Goal: Task Accomplishment & Management: Manage account settings

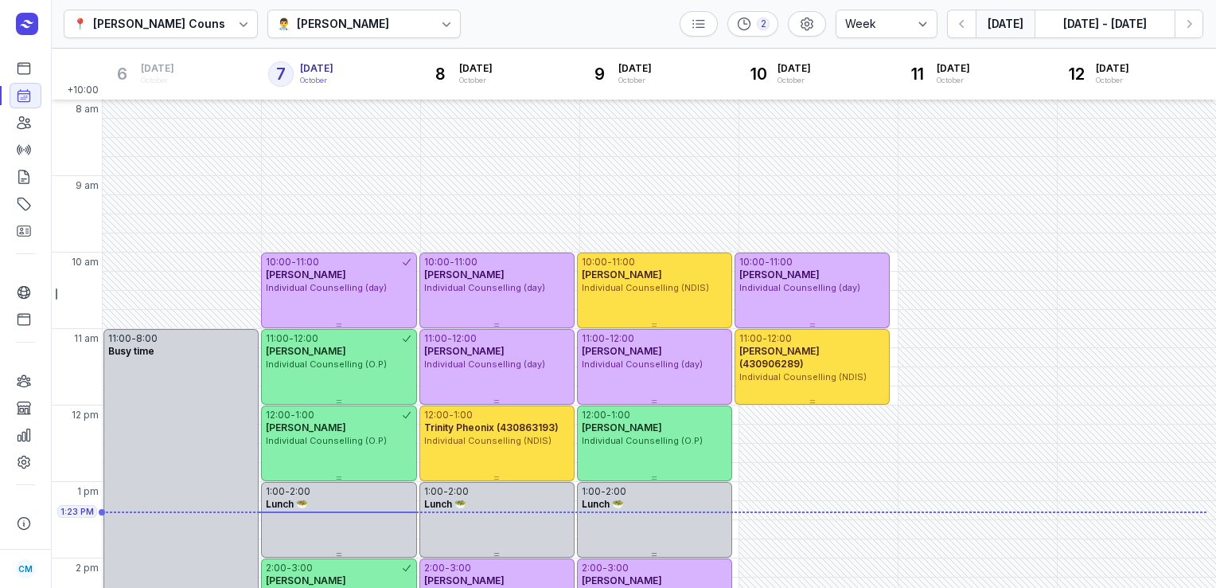
select select "week"
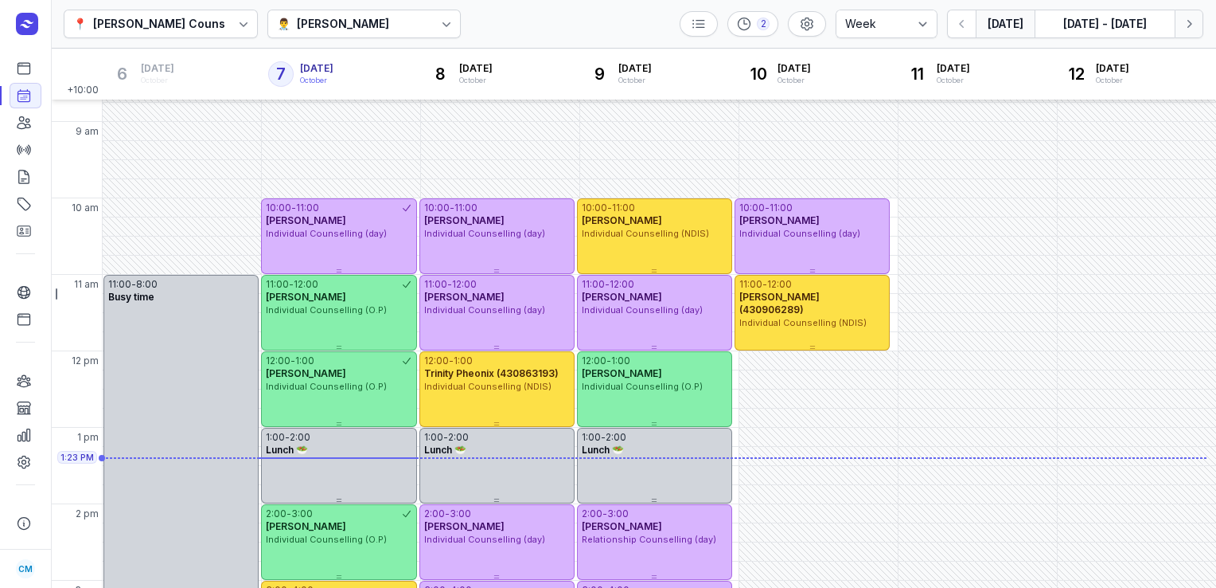
click at [1188, 32] on button "Next week" at bounding box center [1189, 24] width 29 height 29
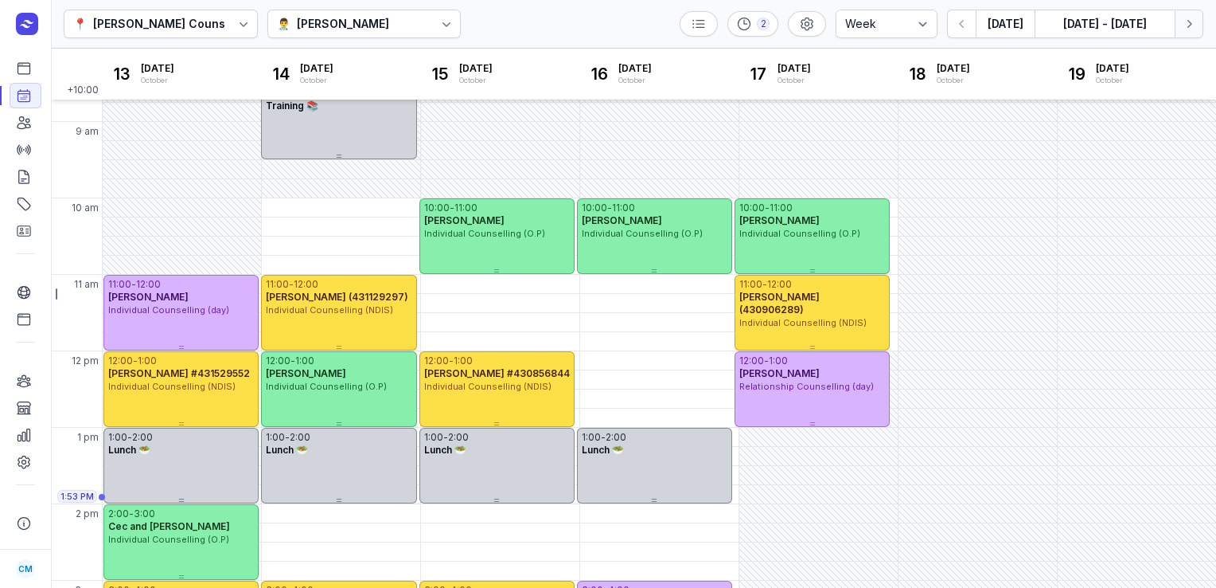
click at [1182, 24] on icon "button" at bounding box center [1189, 24] width 16 height 16
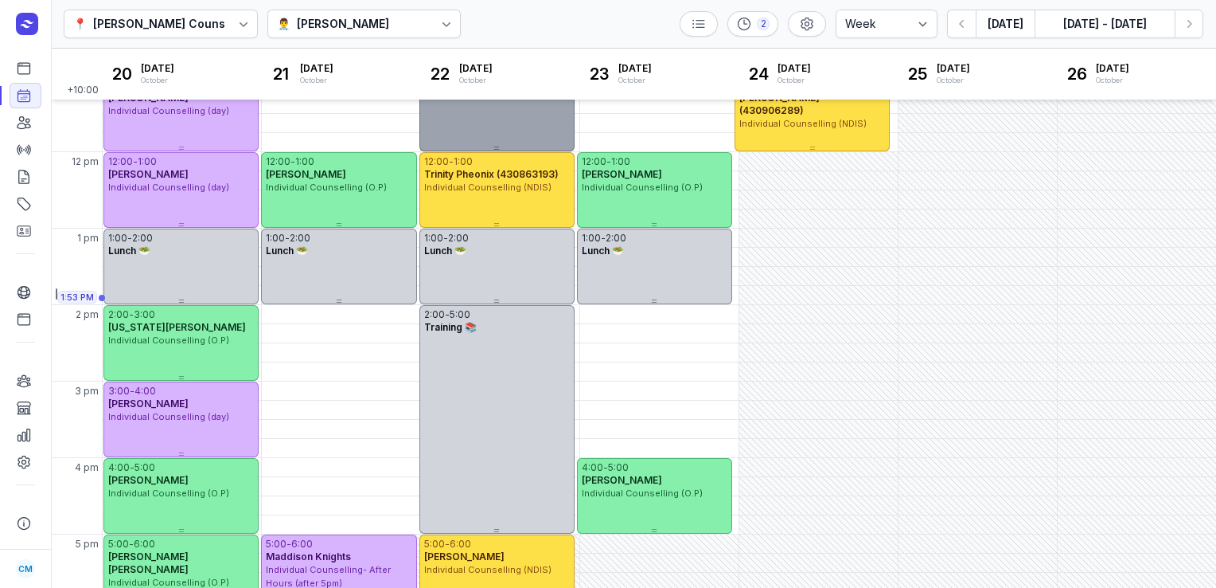
scroll to position [291, 0]
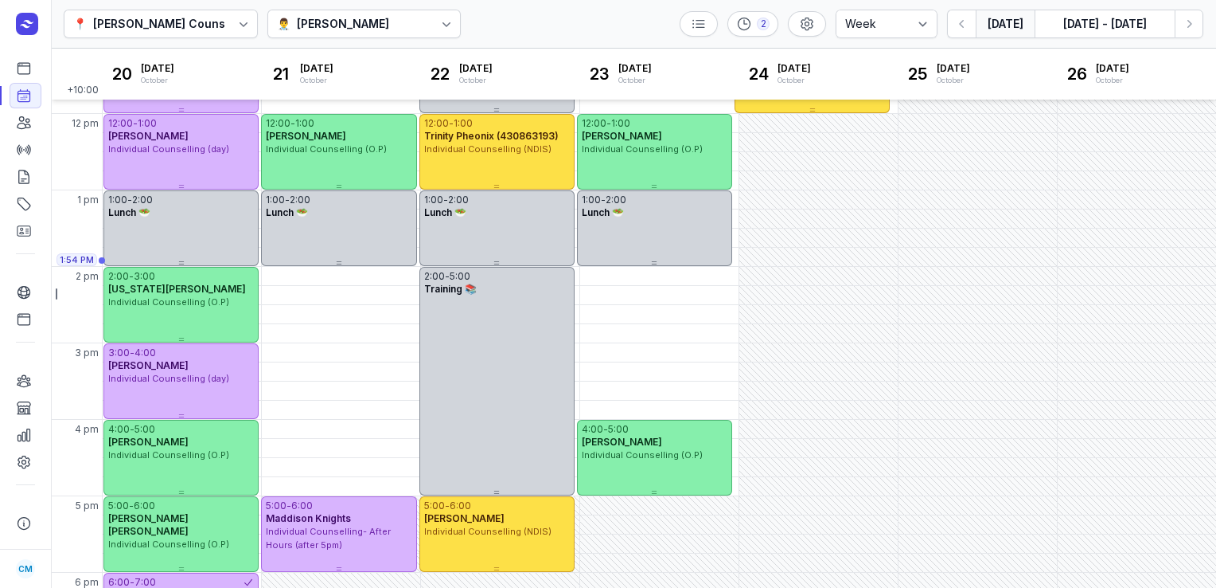
click at [994, 26] on button "[DATE]" at bounding box center [1005, 24] width 59 height 29
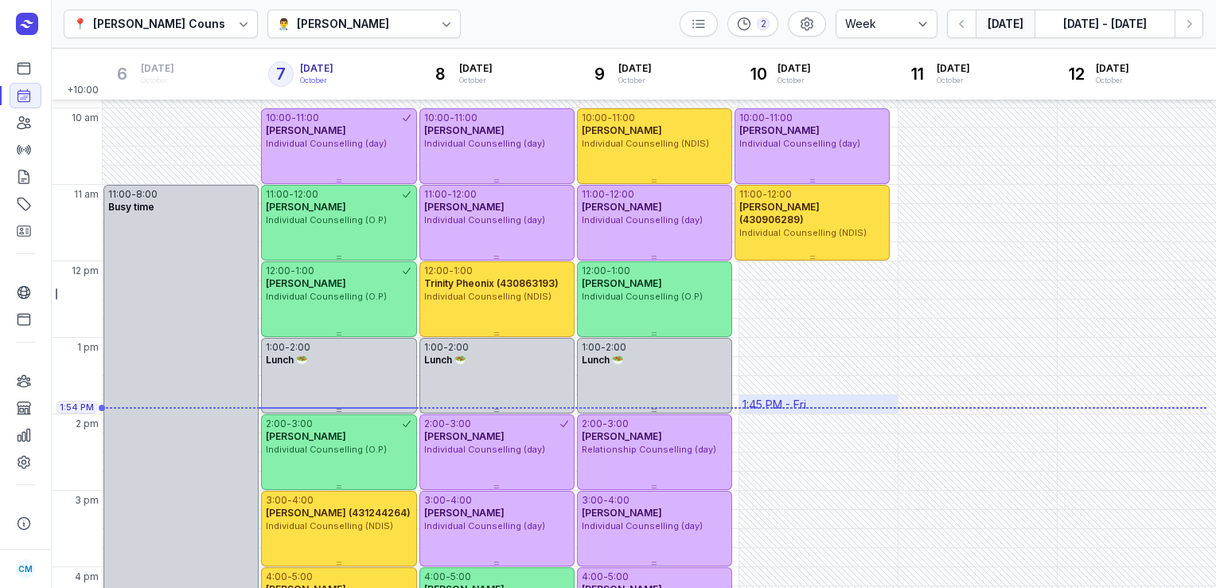
scroll to position [125, 0]
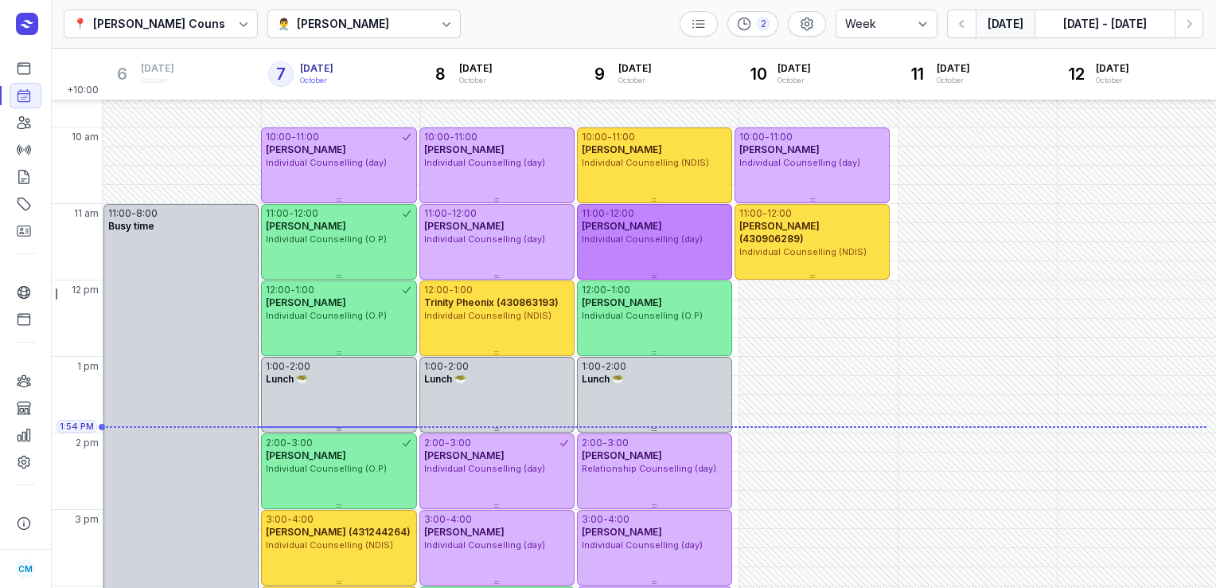
click at [677, 241] on span "Individual Counselling (day)" at bounding box center [642, 238] width 121 height 11
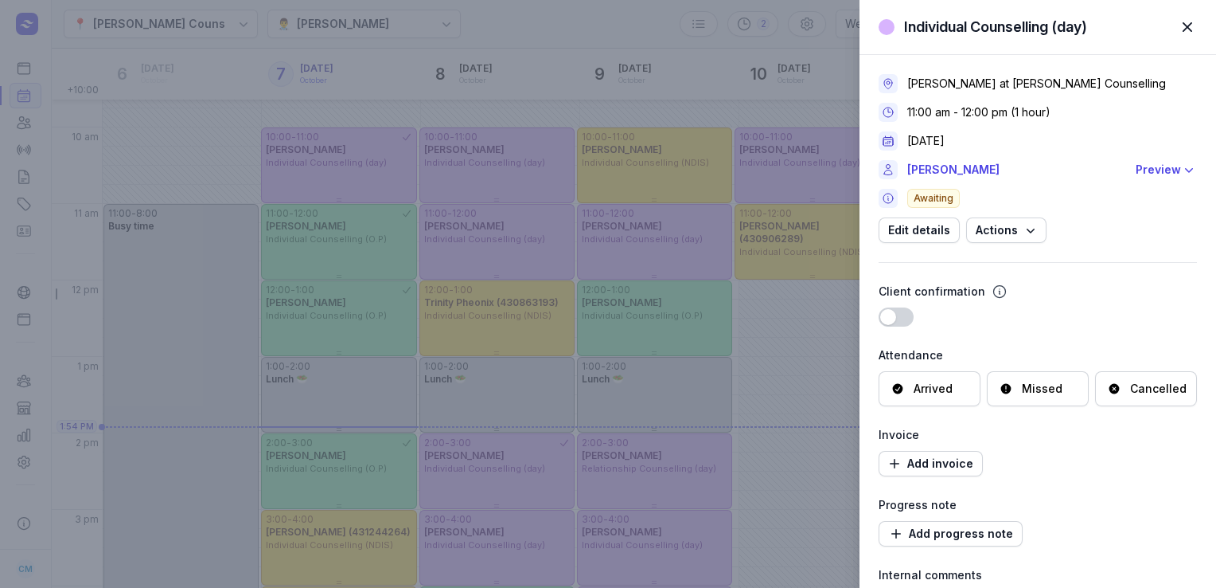
click at [1134, 394] on div "Cancelled" at bounding box center [1158, 389] width 57 height 16
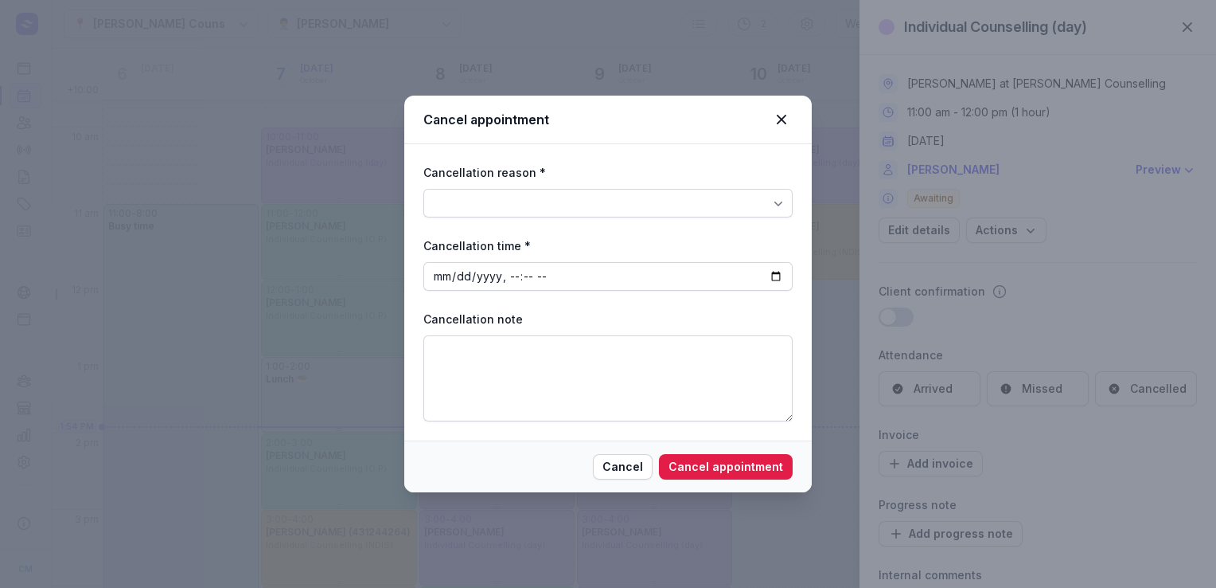
click at [614, 205] on div at bounding box center [608, 203] width 369 height 29
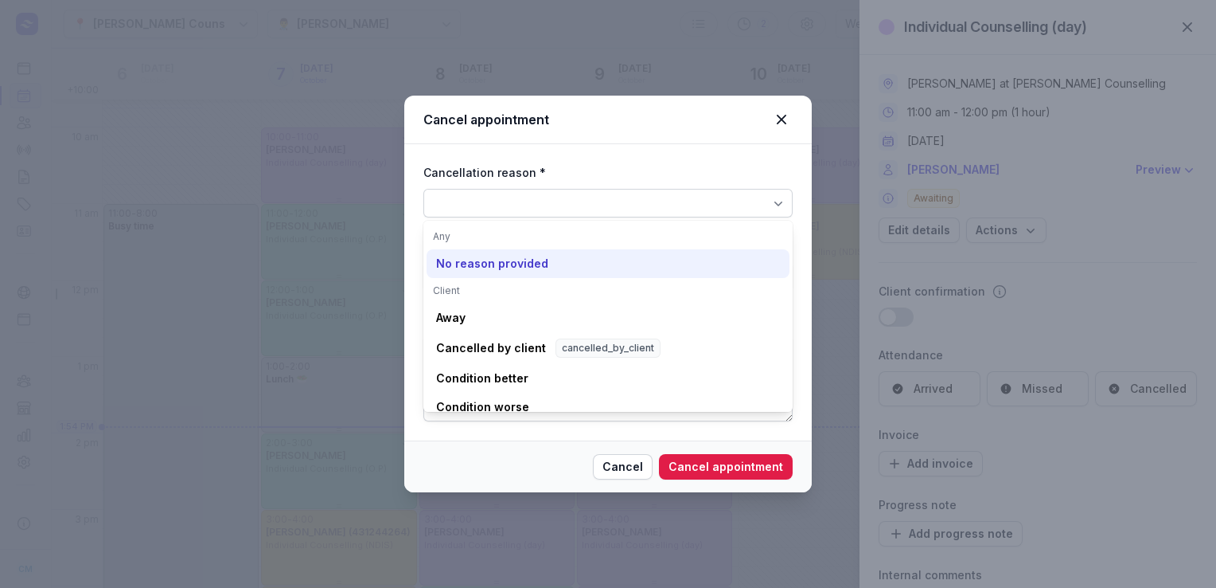
click at [500, 265] on div "No reason provided" at bounding box center [492, 264] width 112 height 16
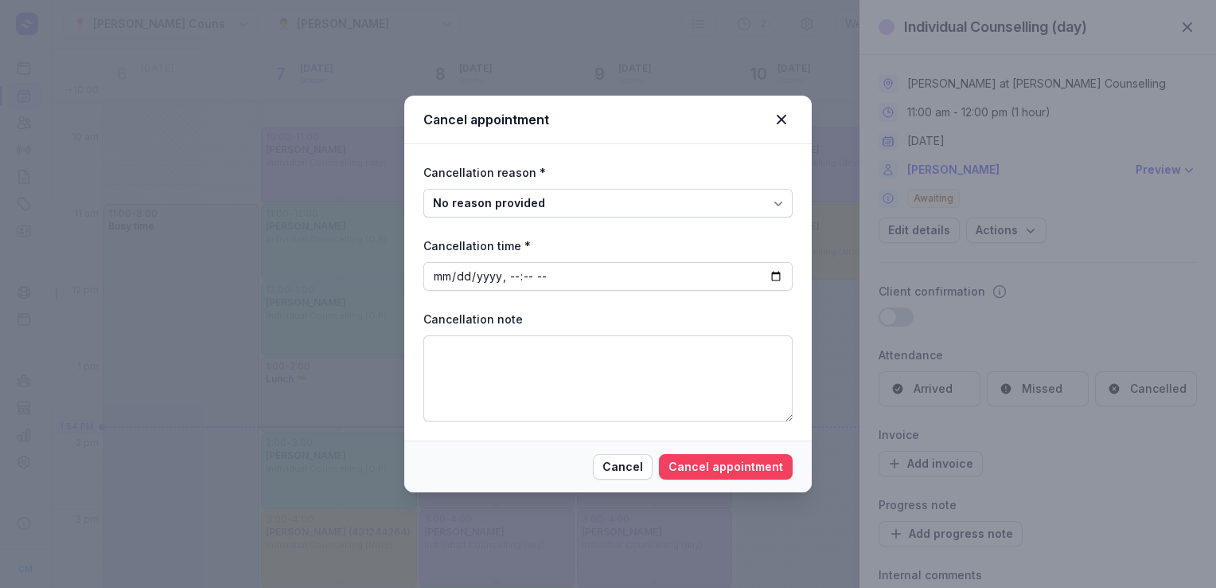
click at [720, 473] on span "Cancel appointment" at bounding box center [726, 466] width 115 height 19
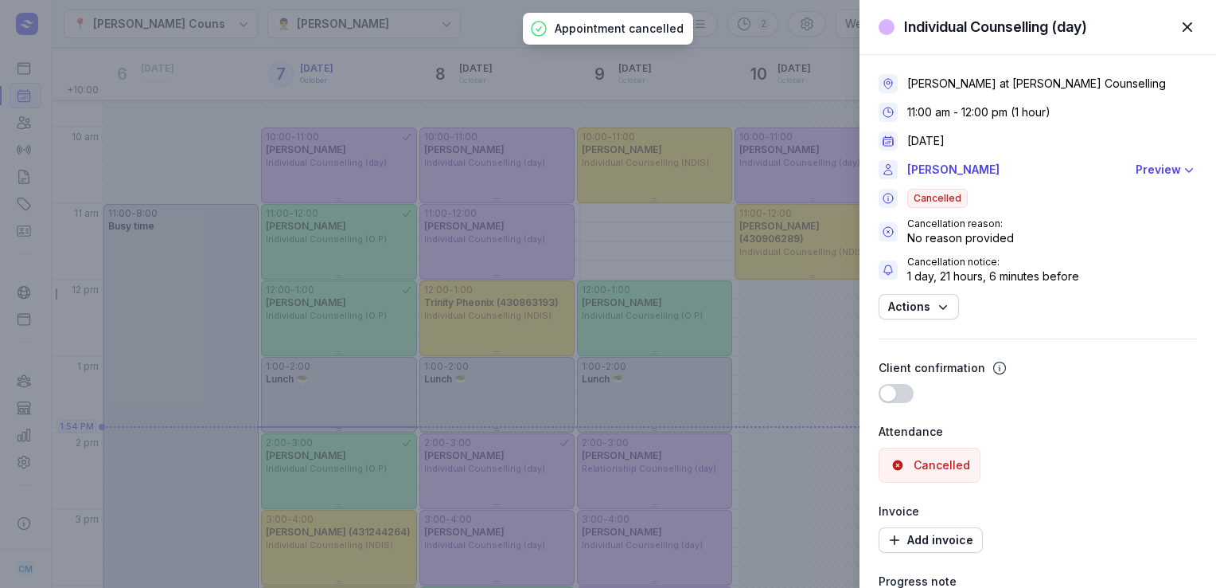
click at [1185, 24] on span "button" at bounding box center [1187, 27] width 35 height 35
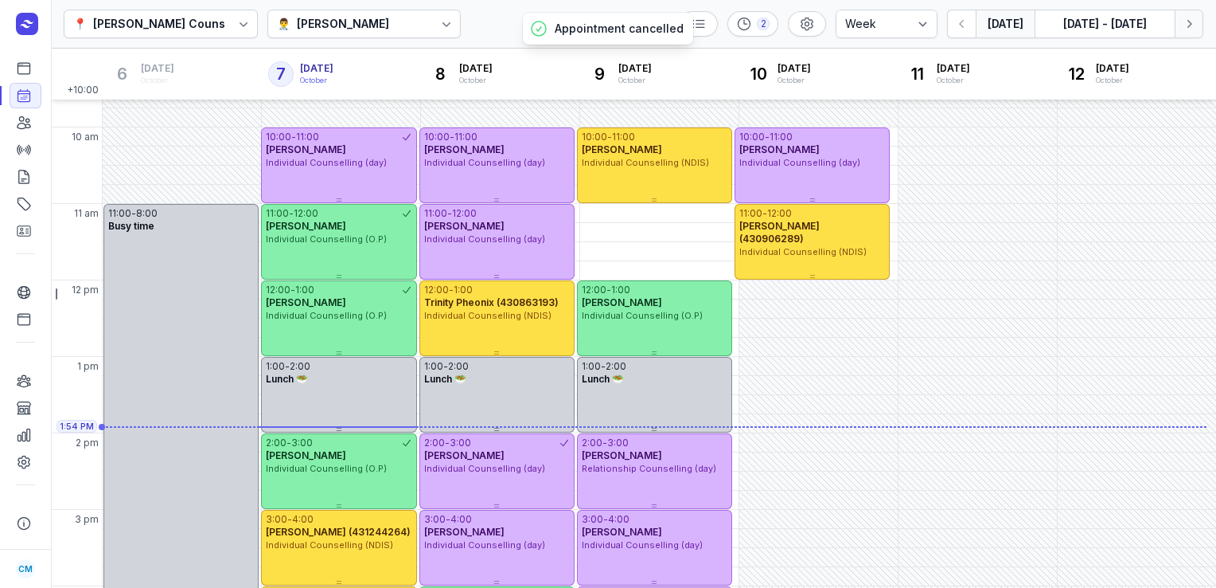
click at [1193, 17] on icon "button" at bounding box center [1189, 24] width 16 height 16
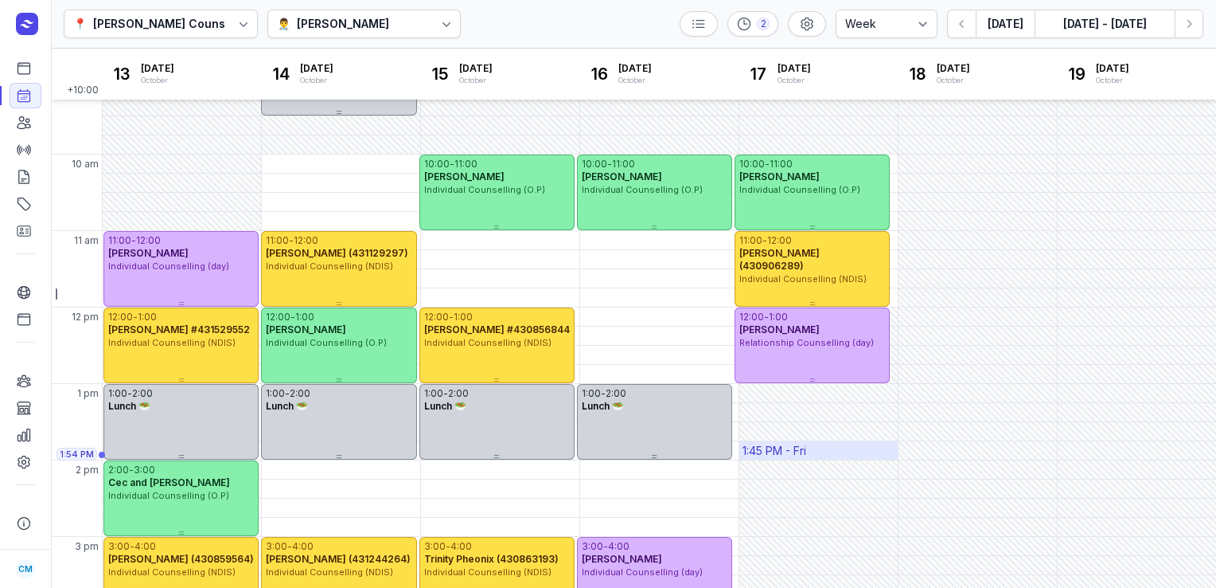
scroll to position [97, 0]
click at [1006, 19] on button "[DATE]" at bounding box center [1005, 24] width 59 height 29
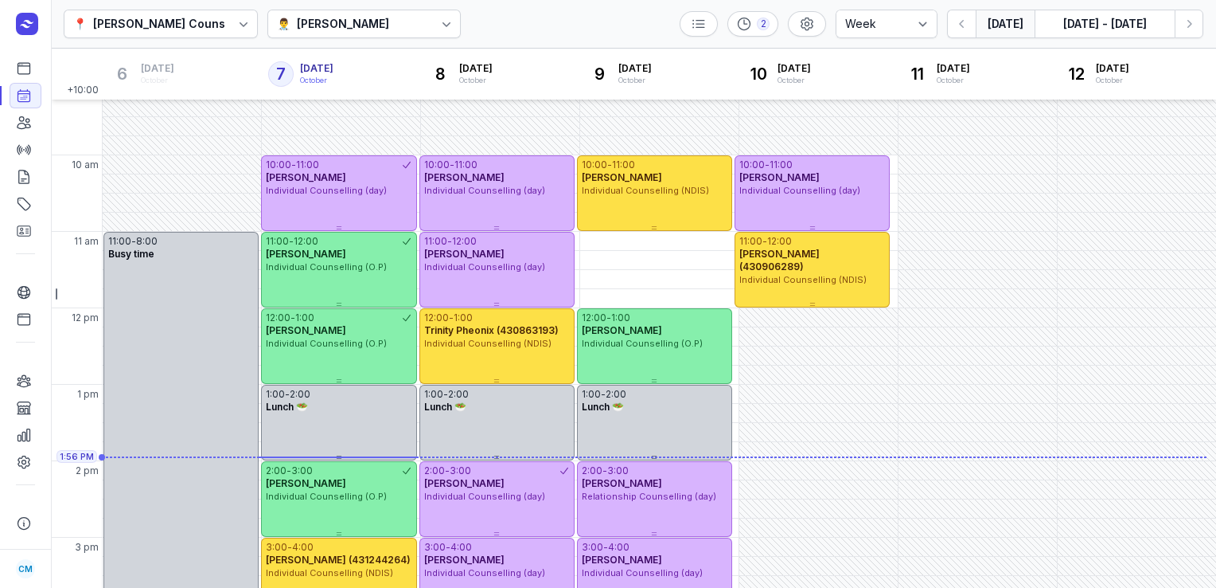
click at [322, 35] on div "👨‍⚕️ [PERSON_NAME]" at bounding box center [364, 24] width 194 height 29
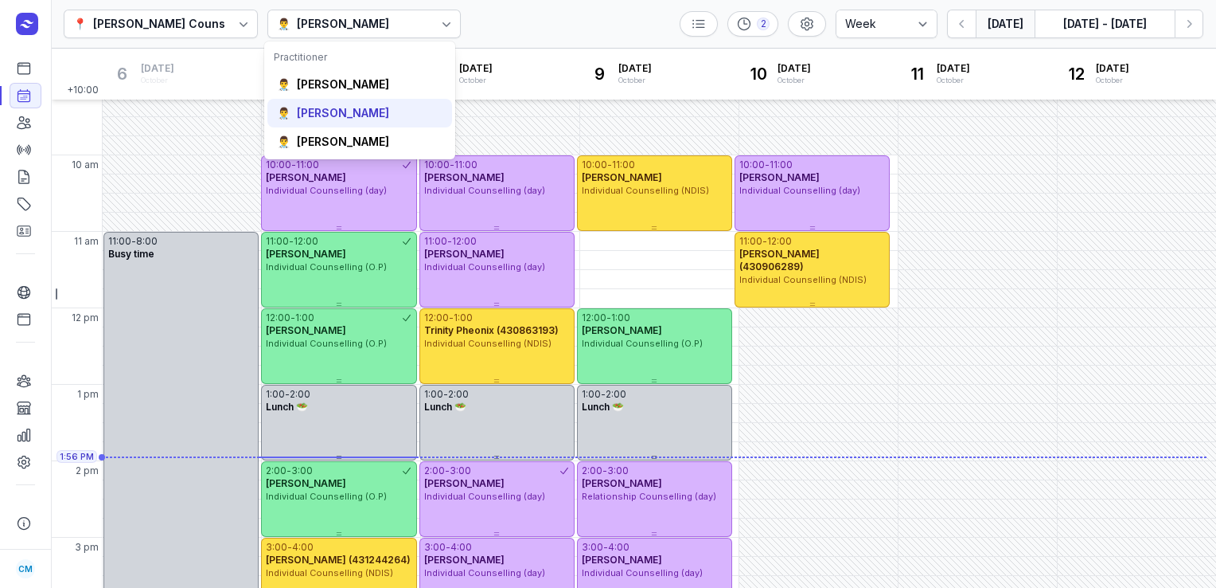
click at [335, 103] on div "👨‍⚕️ [PERSON_NAME]" at bounding box center [359, 113] width 185 height 29
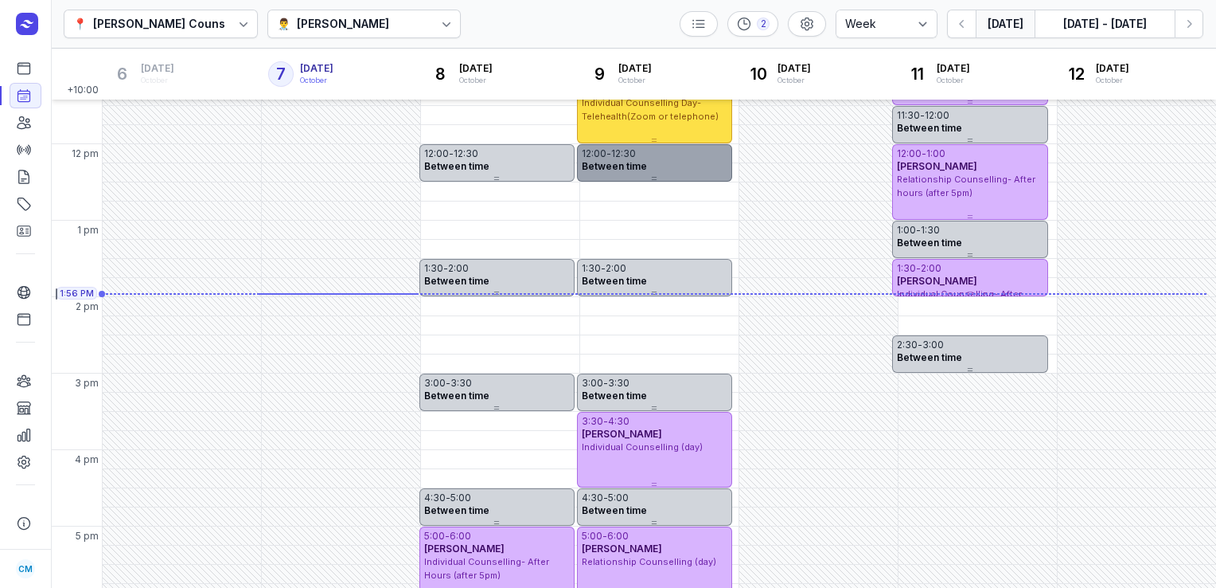
scroll to position [266, 0]
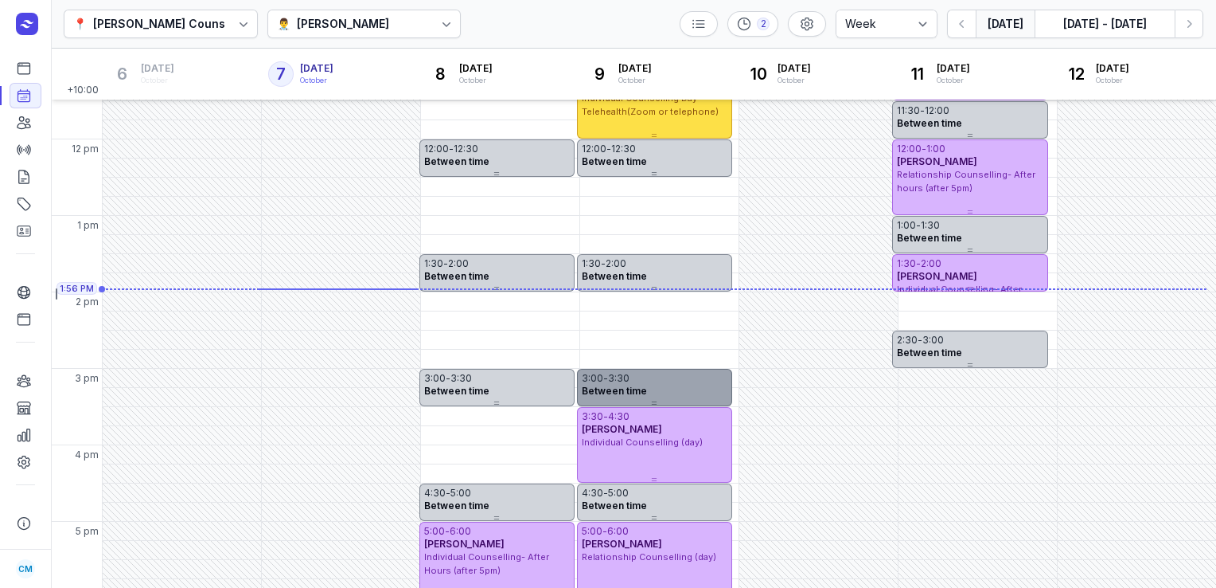
click at [631, 400] on div at bounding box center [654, 403] width 155 height 6
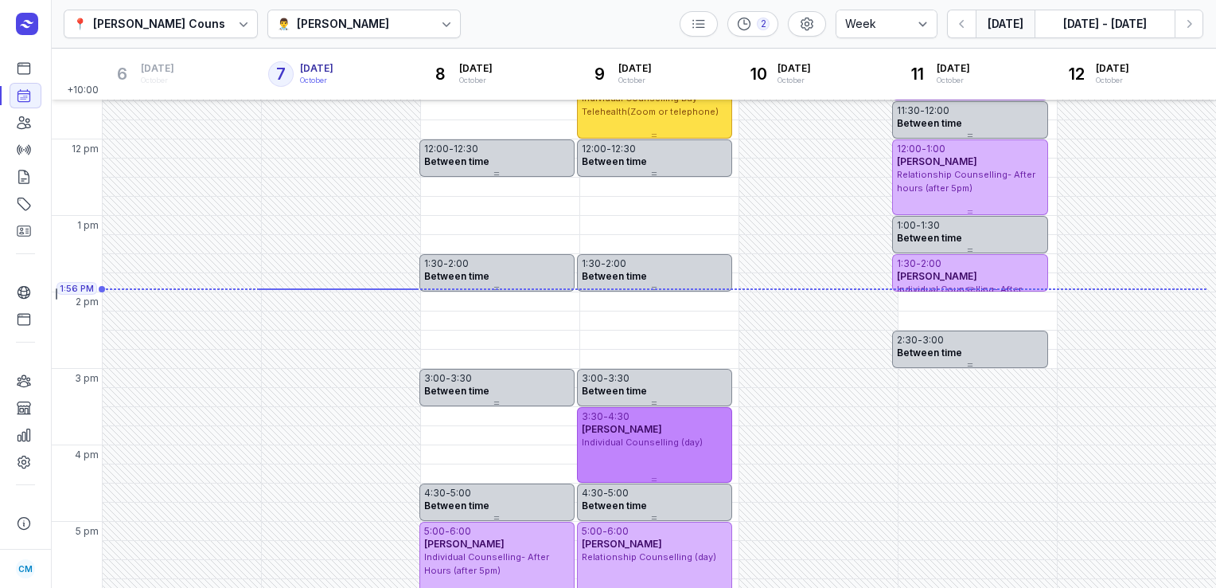
click at [631, 423] on span "[PERSON_NAME]" at bounding box center [622, 429] width 80 height 12
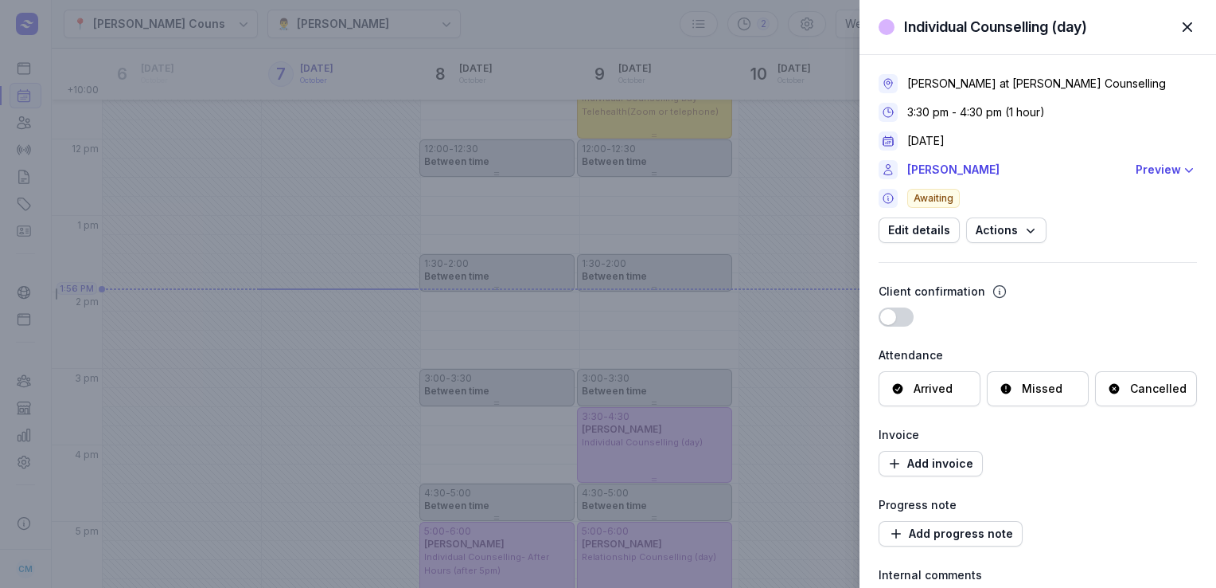
click at [1115, 396] on div "Cancelled" at bounding box center [1146, 388] width 102 height 35
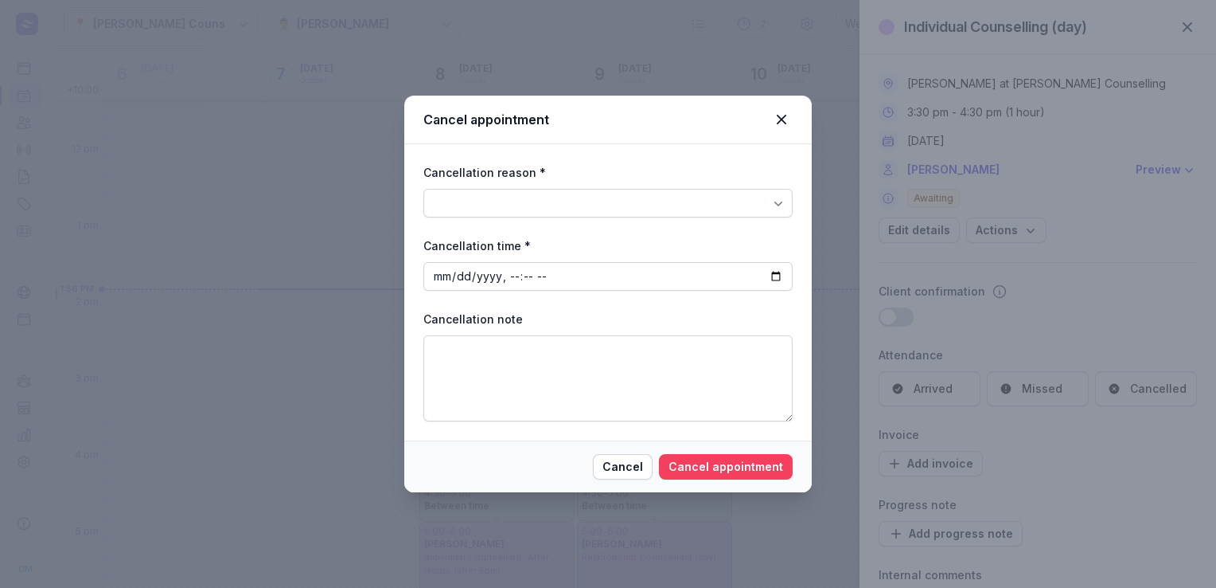
click at [688, 467] on span "Cancel appointment" at bounding box center [726, 466] width 115 height 19
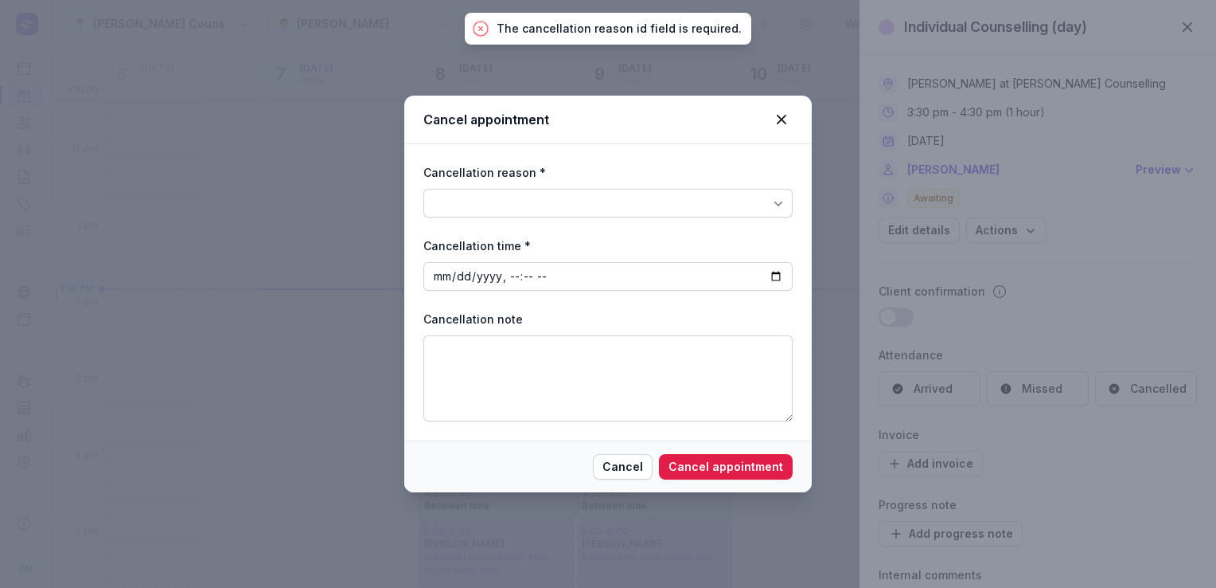
click at [716, 196] on div at bounding box center [608, 203] width 369 height 29
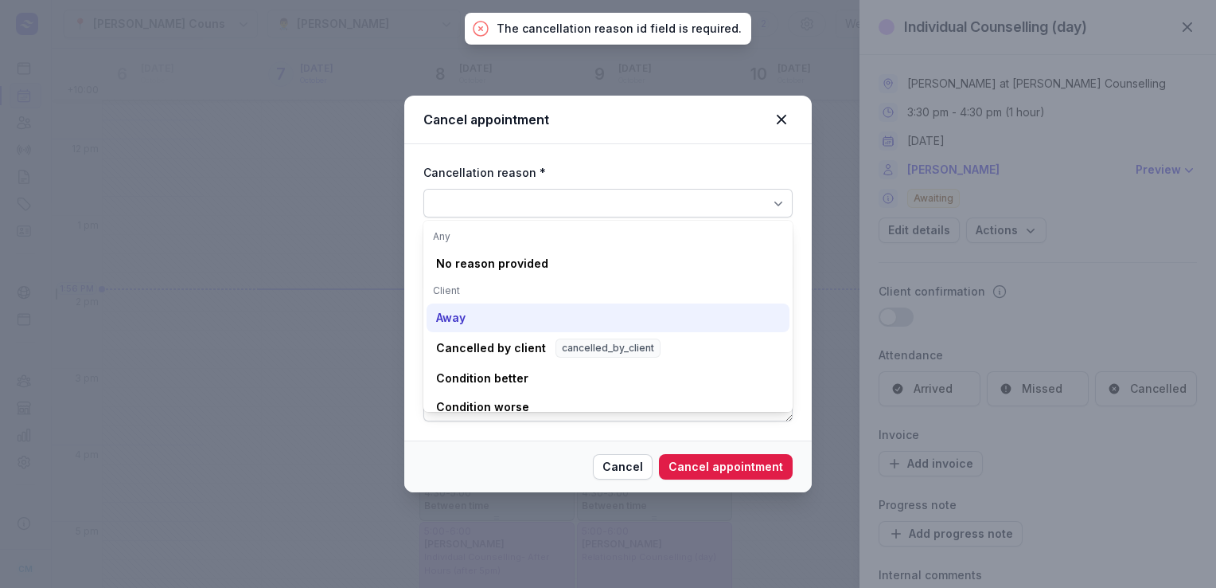
click at [533, 312] on div "Away" at bounding box center [608, 317] width 363 height 29
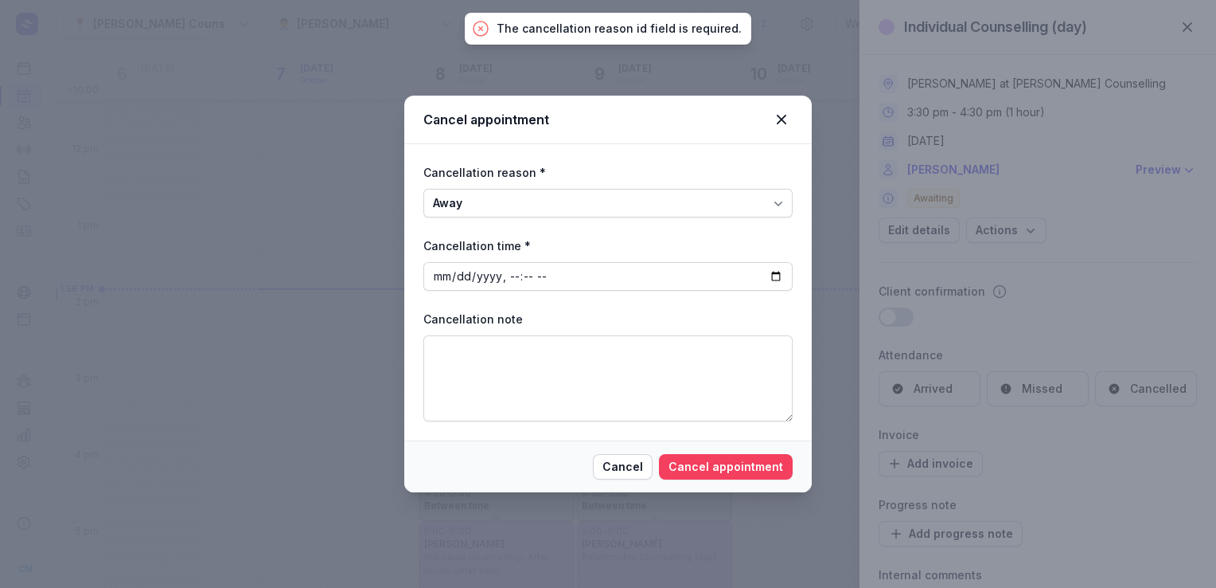
click at [694, 459] on span "Cancel appointment" at bounding box center [726, 466] width 115 height 19
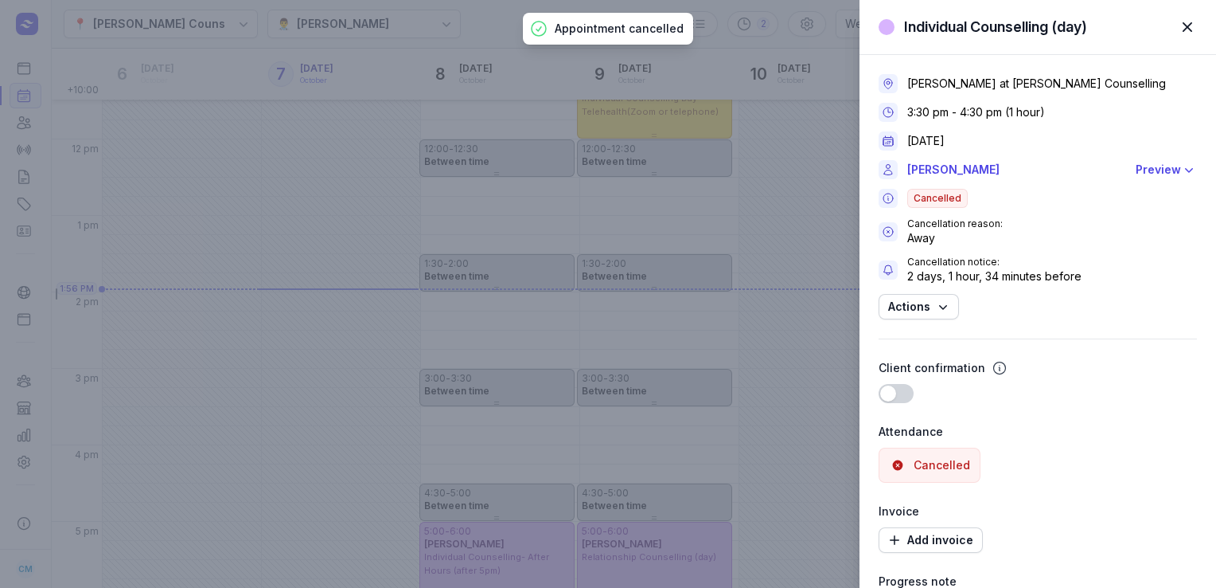
click at [1188, 28] on span "button" at bounding box center [1187, 27] width 35 height 35
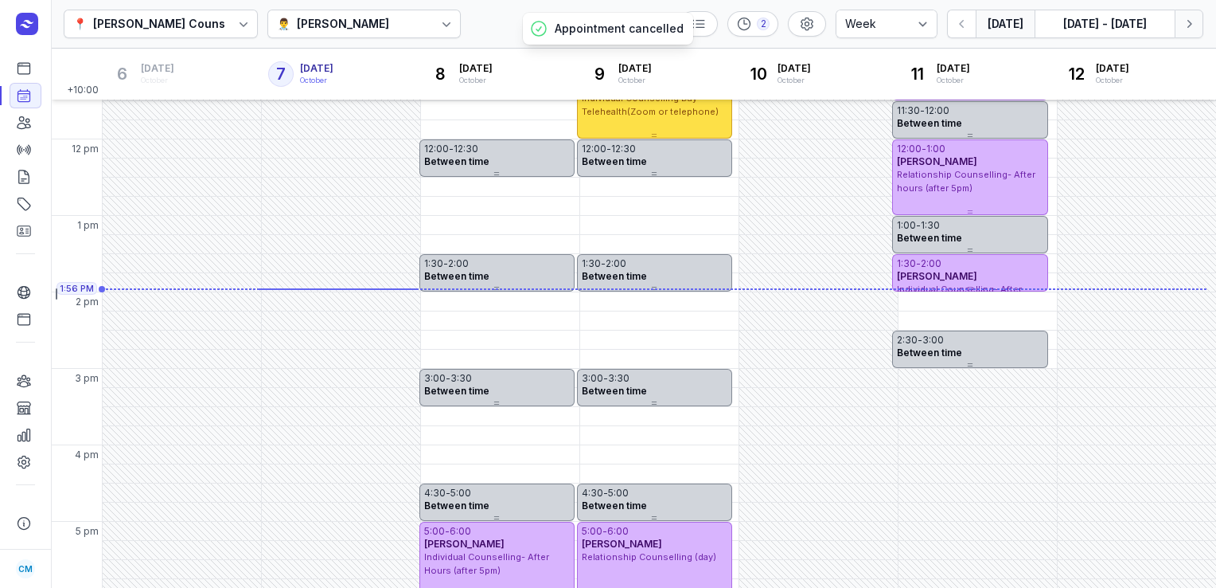
click at [1192, 27] on icon "button" at bounding box center [1189, 24] width 16 height 16
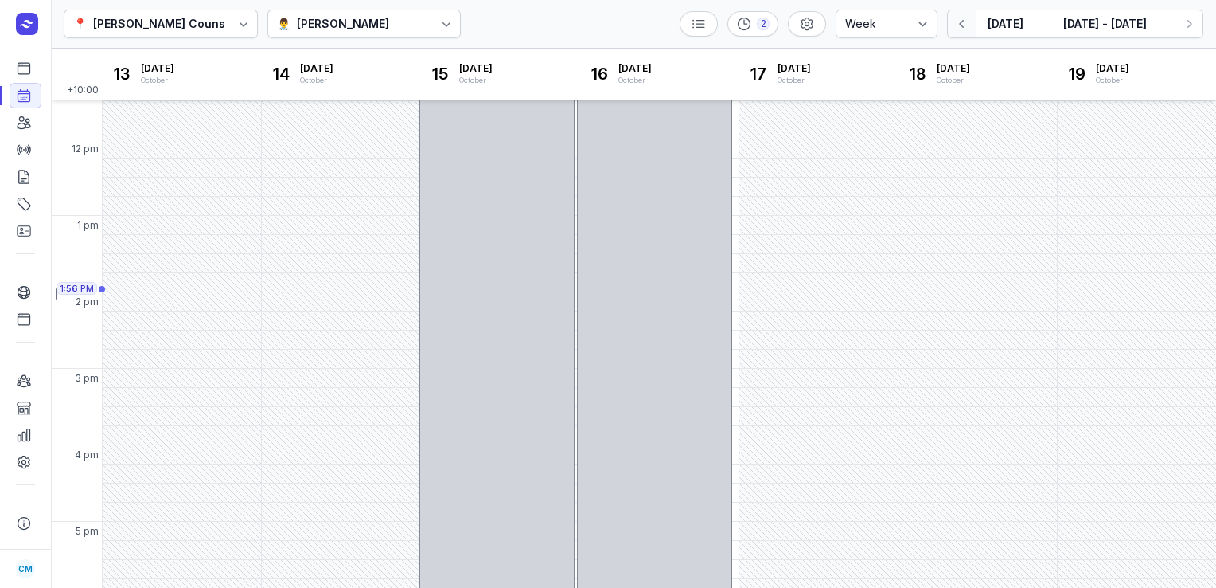
click at [964, 21] on icon "button" at bounding box center [961, 24] width 5 height 8
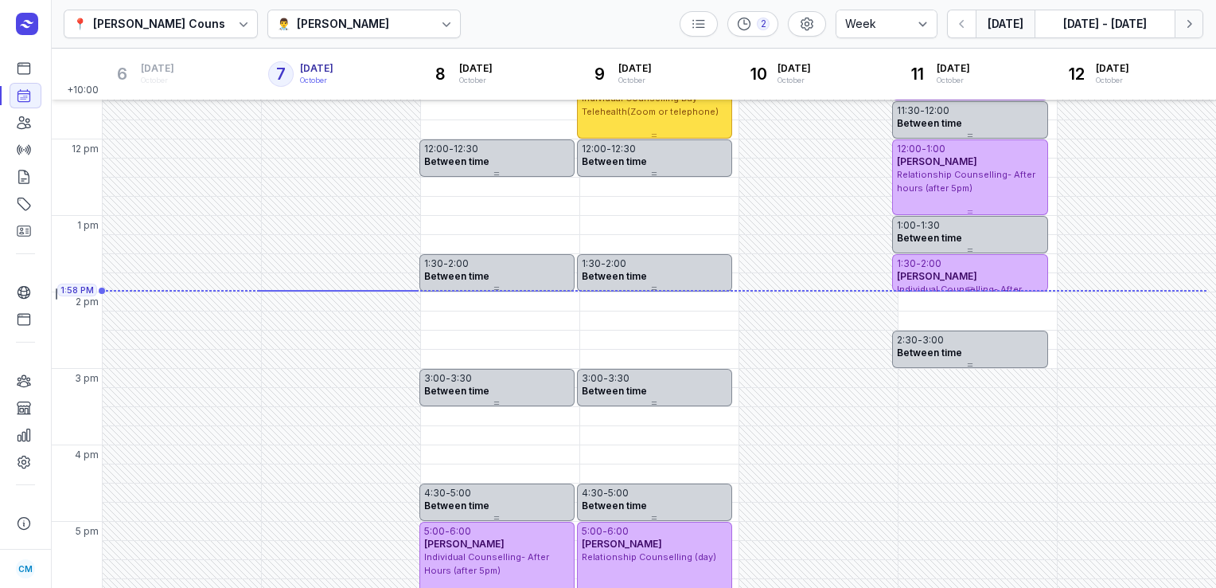
click at [1198, 27] on button "Next week" at bounding box center [1189, 24] width 29 height 29
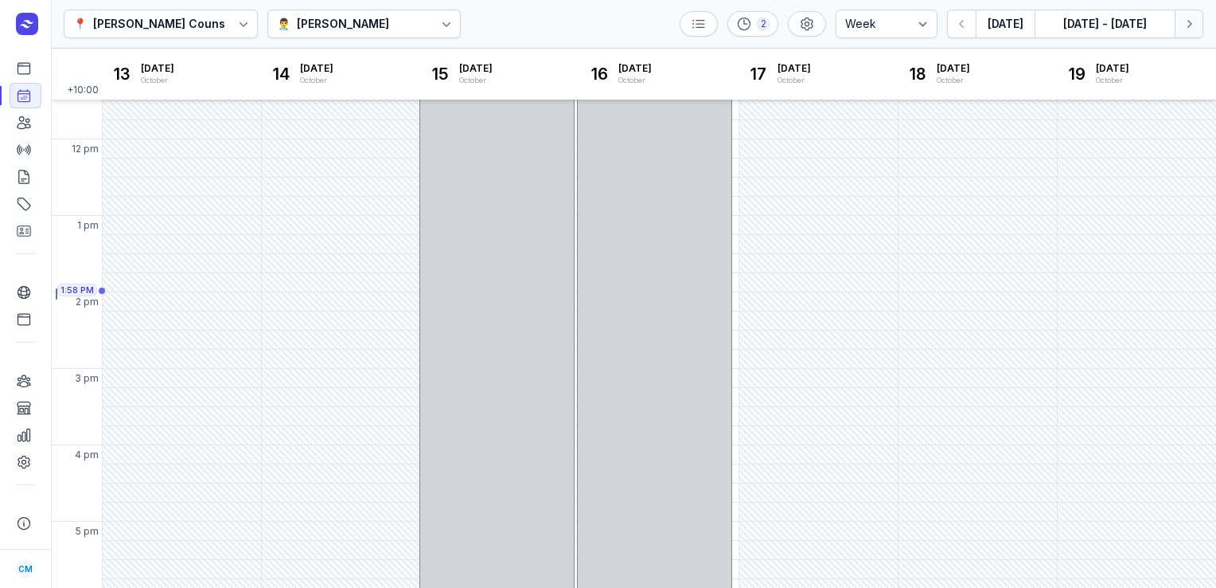
click at [1185, 33] on button "Next week" at bounding box center [1189, 24] width 29 height 29
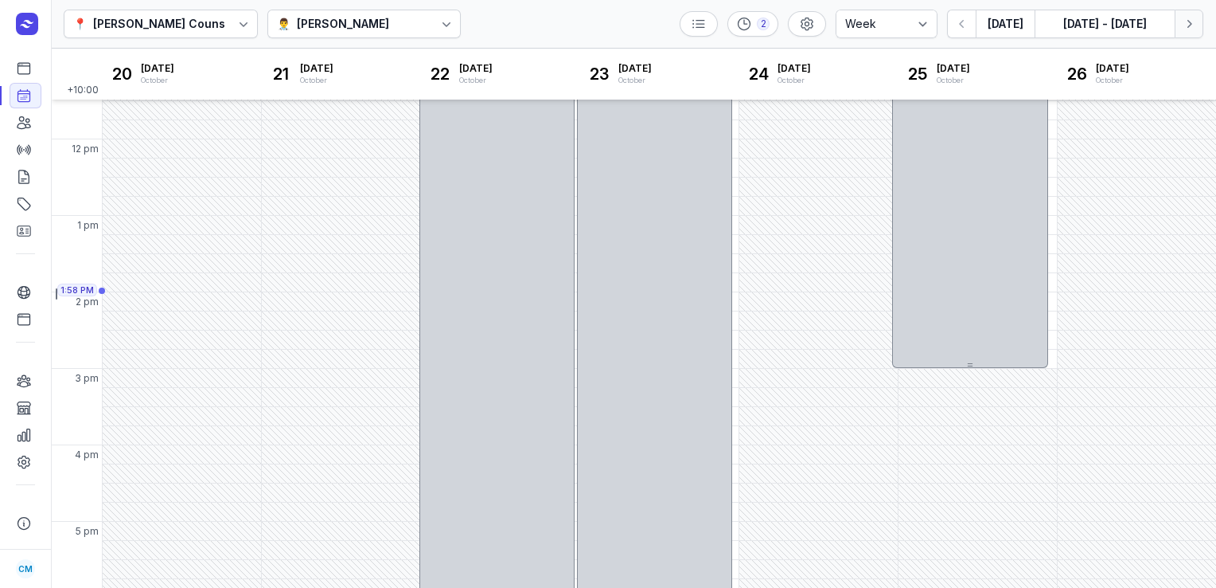
click at [1185, 33] on button "Next week" at bounding box center [1189, 24] width 29 height 29
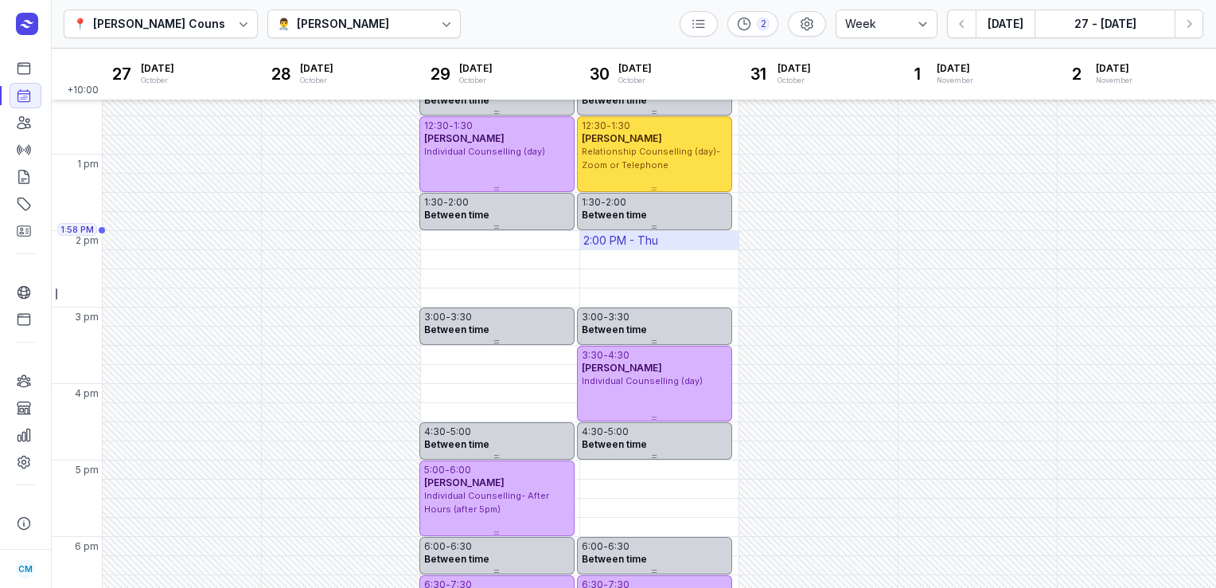
scroll to position [328, 0]
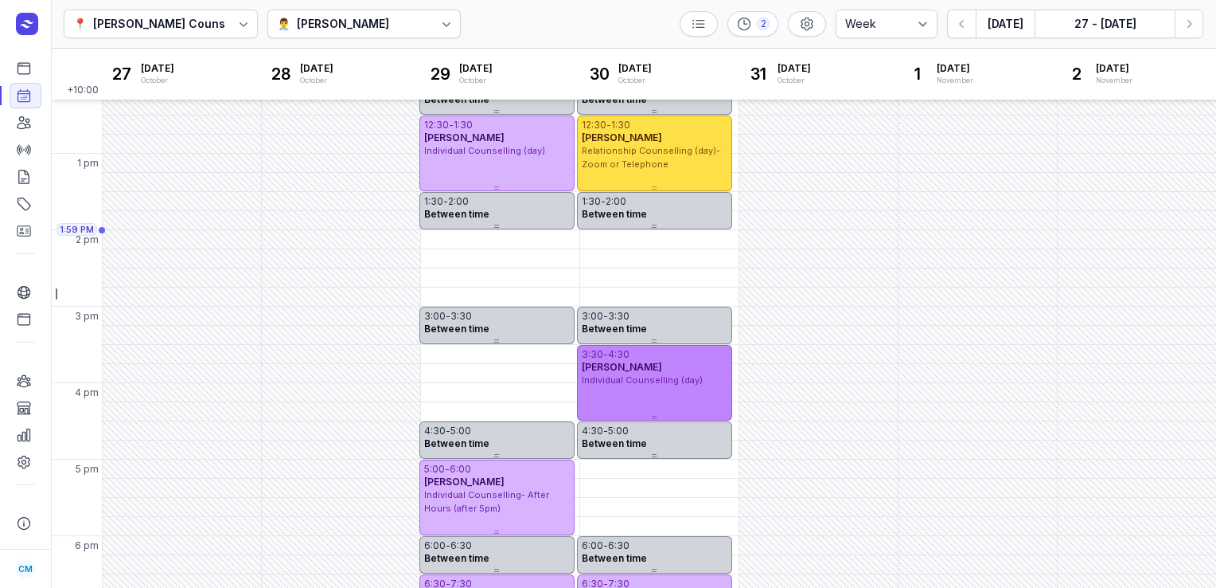
click at [595, 355] on div "3:30" at bounding box center [592, 354] width 21 height 13
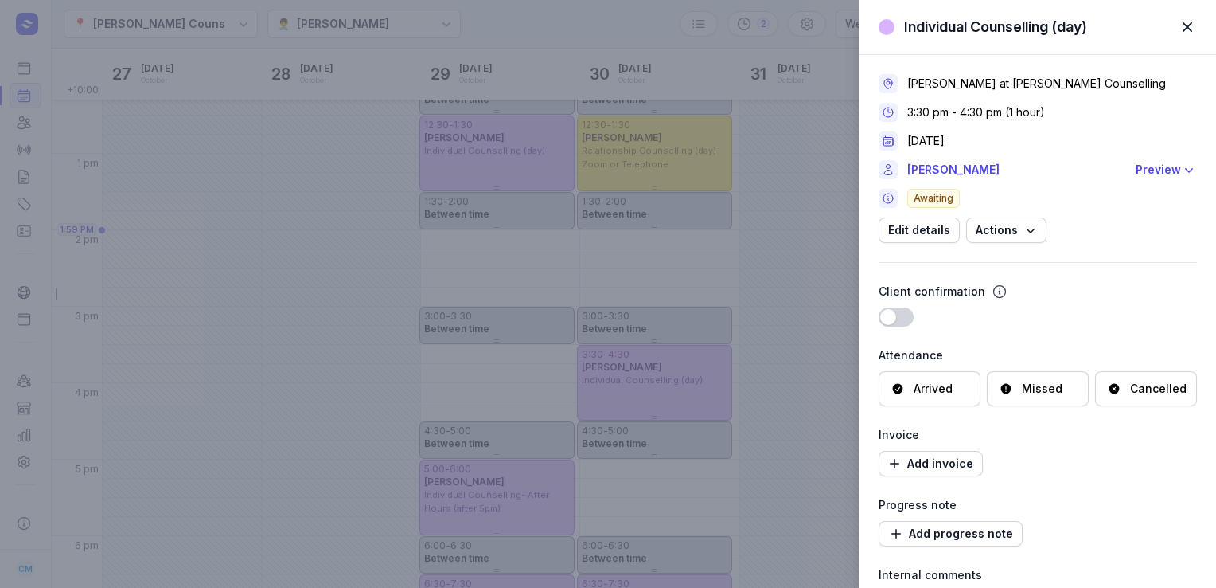
click at [673, 72] on div "Individual Counselling (day) Close panel [PERSON_NAME] at [PERSON_NAME] Counsel…" at bounding box center [608, 294] width 1216 height 588
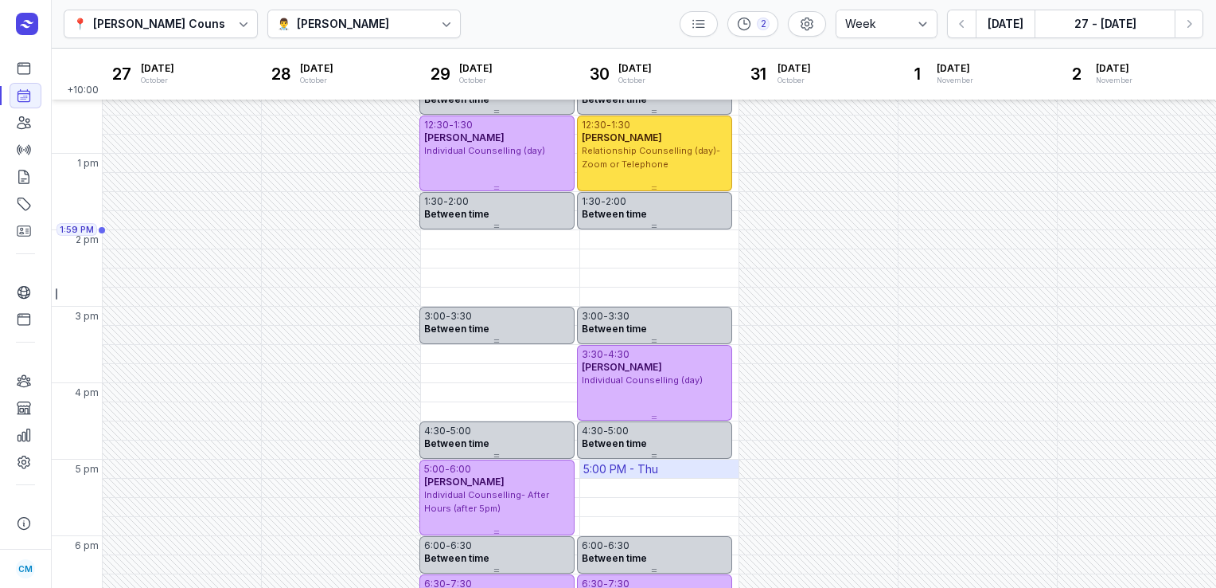
click at [625, 473] on div "5:00 PM - Thu" at bounding box center [621, 469] width 75 height 16
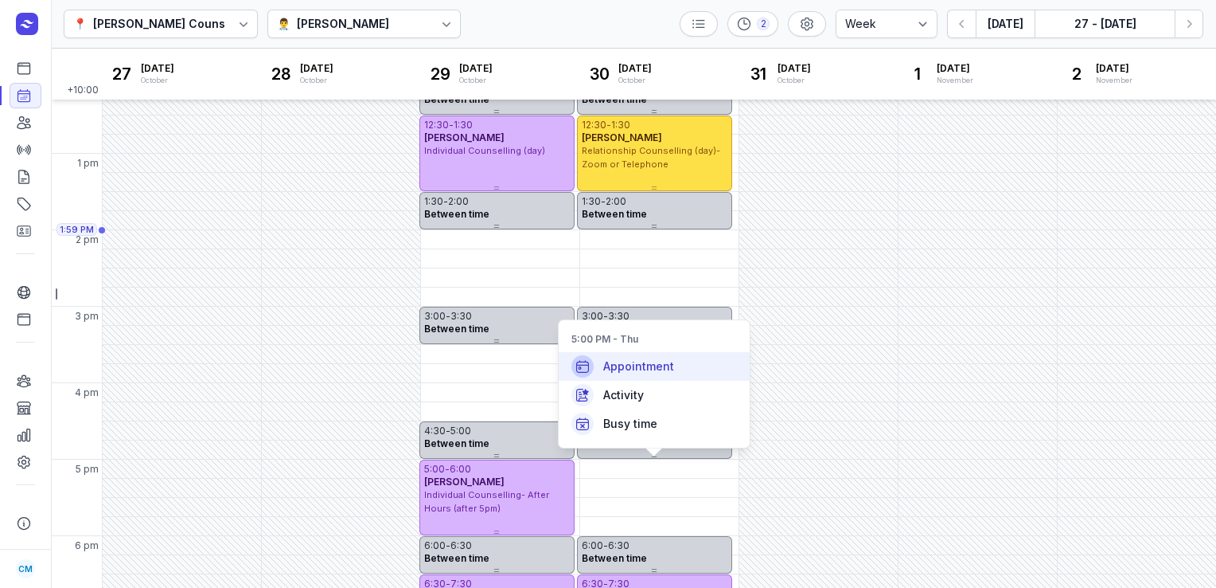
click at [612, 380] on div "Appointment" at bounding box center [654, 366] width 191 height 29
select select
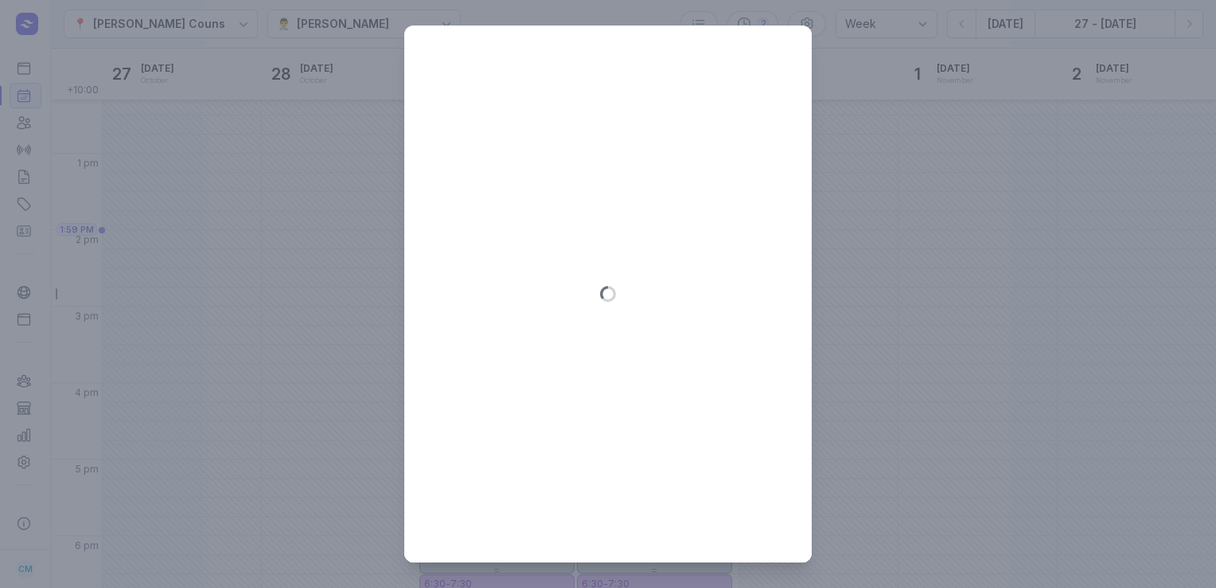
type input "[DATE]"
select select "17:00"
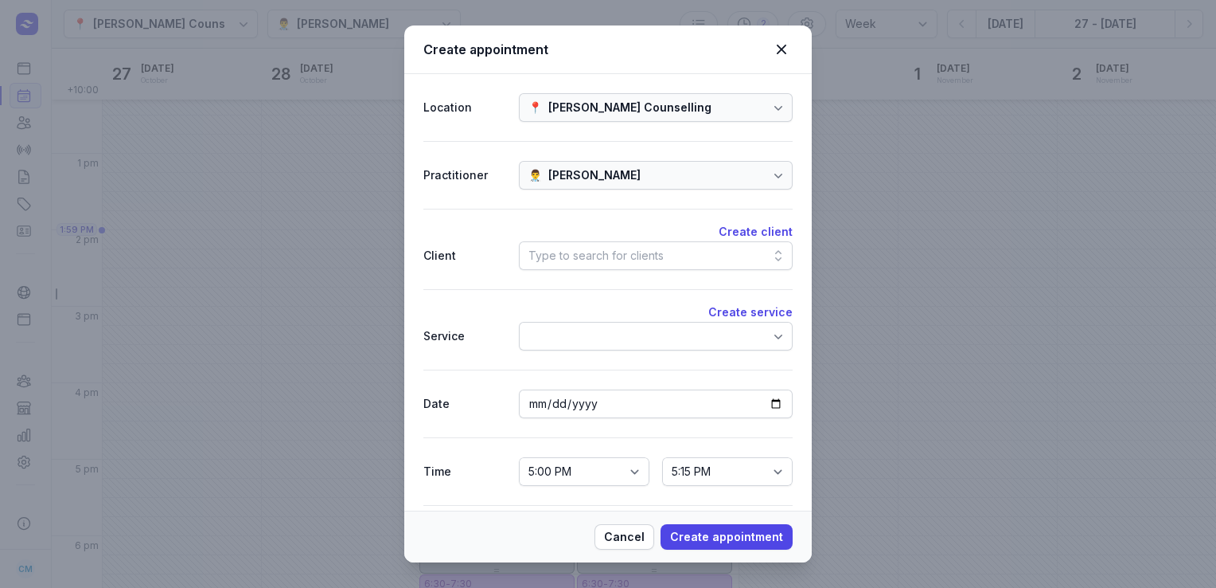
click at [557, 248] on div "Type to search for clients" at bounding box center [596, 255] width 135 height 19
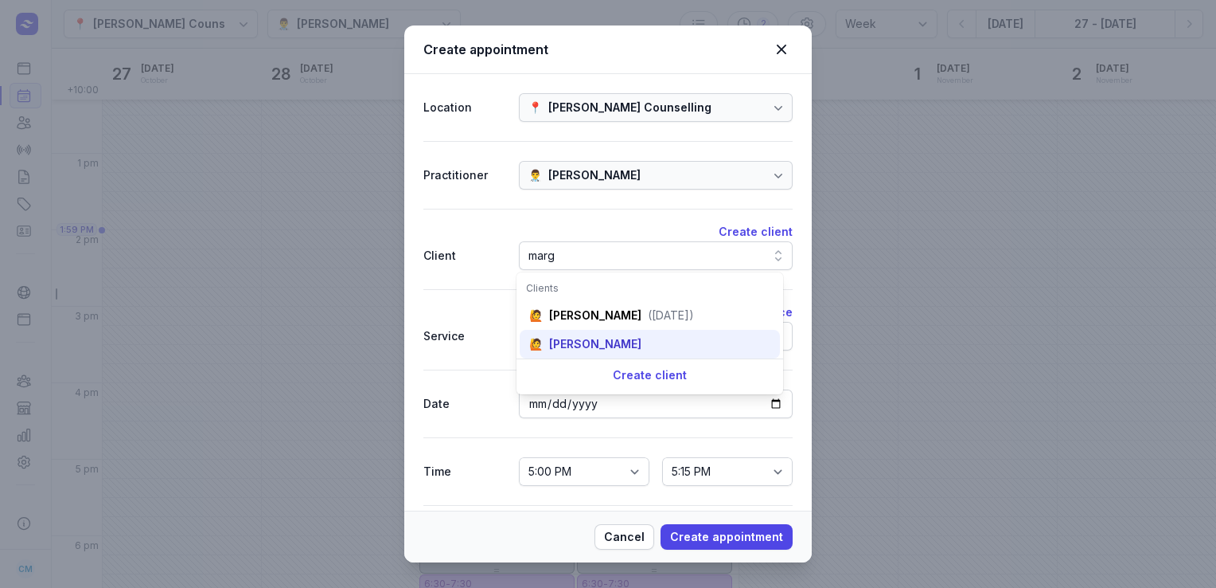
type input "marg"
click at [607, 339] on div "[PERSON_NAME]" at bounding box center [595, 344] width 92 height 16
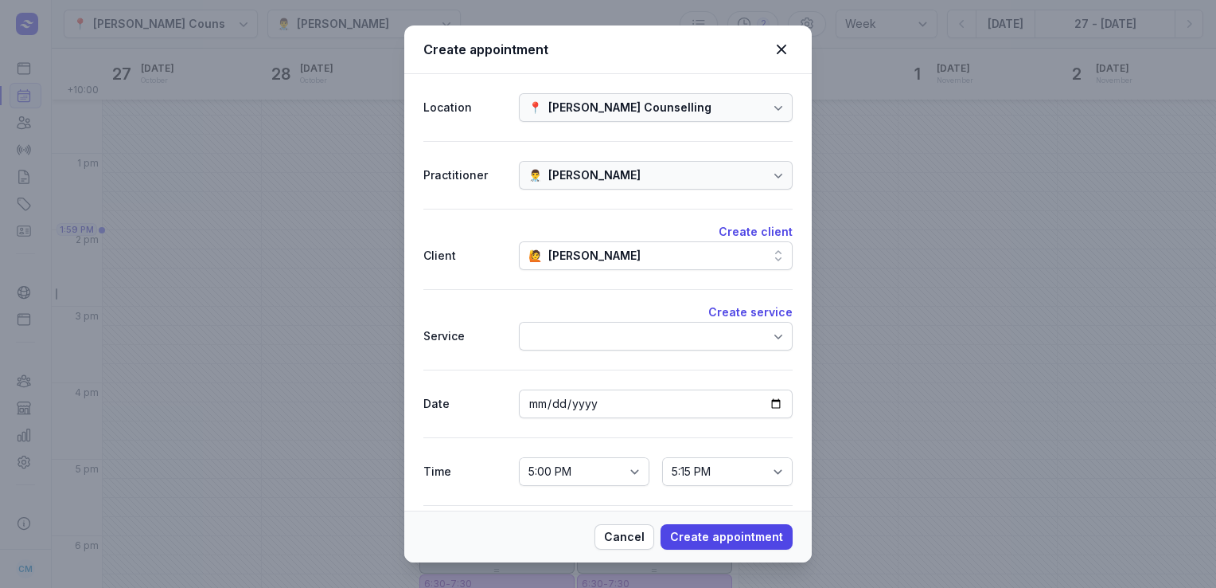
click at [607, 339] on div at bounding box center [656, 336] width 274 height 29
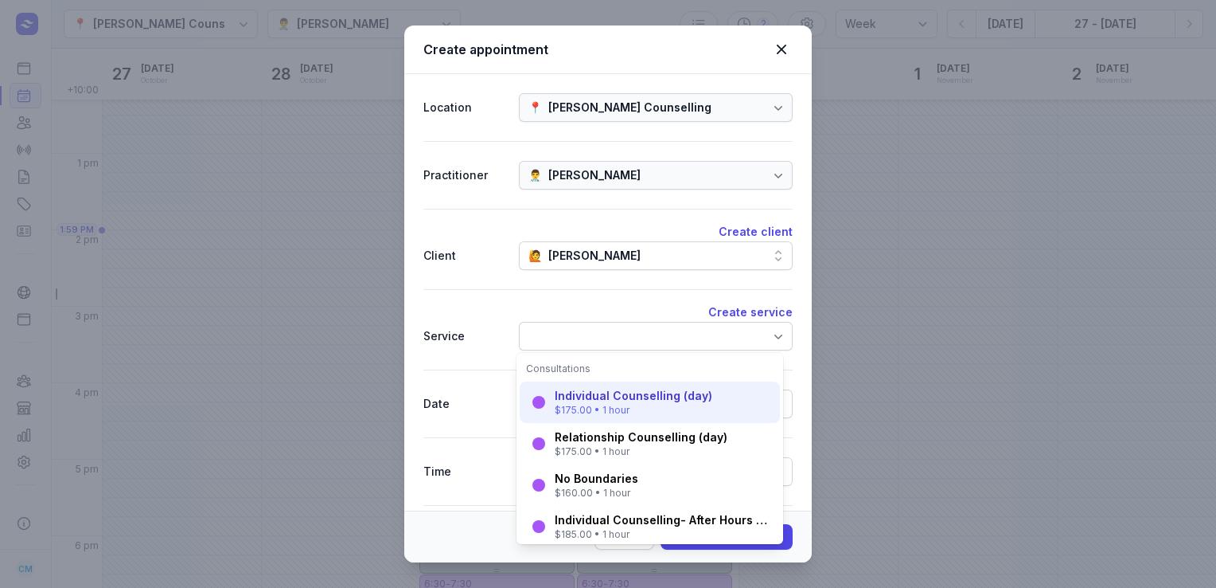
click at [616, 396] on div "Individual Counselling (day)" at bounding box center [634, 396] width 158 height 16
select select "18:00"
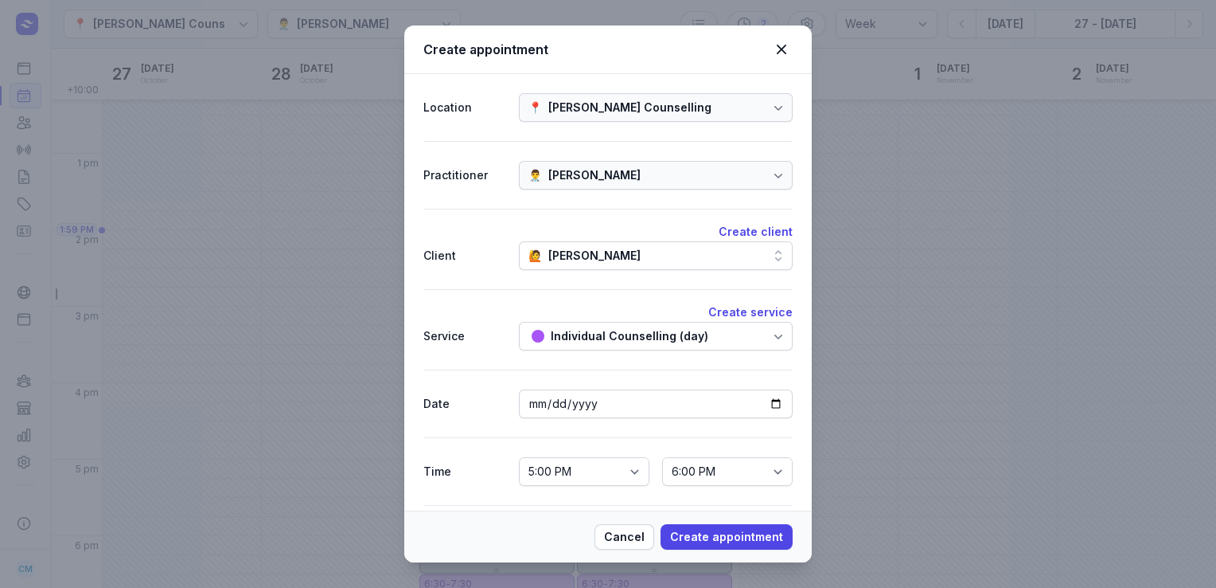
click at [771, 330] on icon at bounding box center [779, 336] width 16 height 16
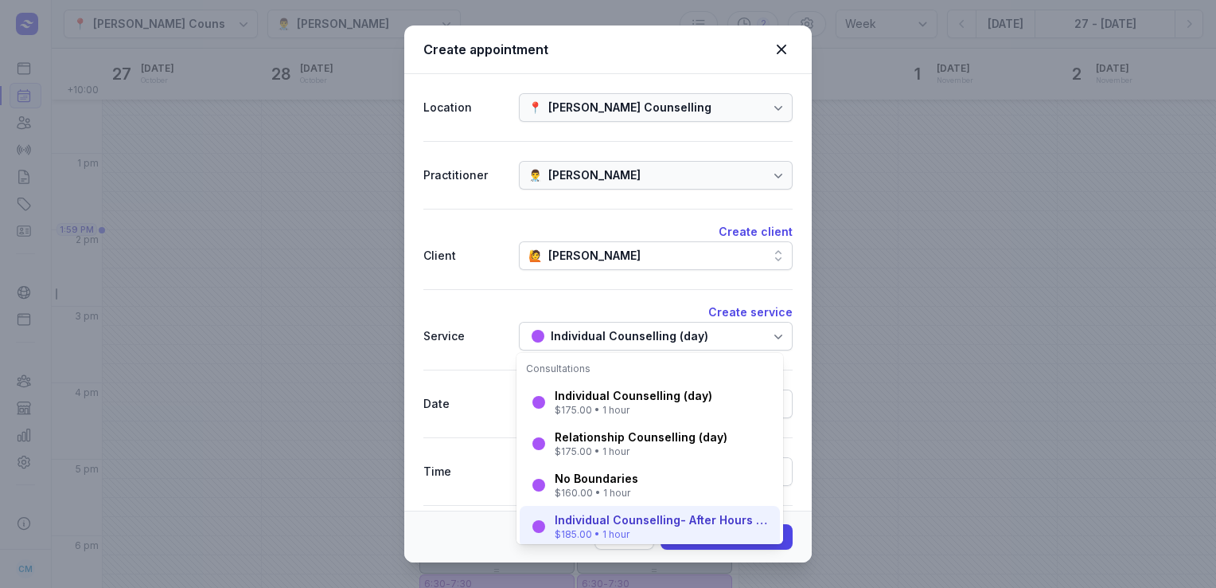
click at [614, 525] on div "Individual Counselling- After Hours (after 5pm)" at bounding box center [663, 520] width 216 height 16
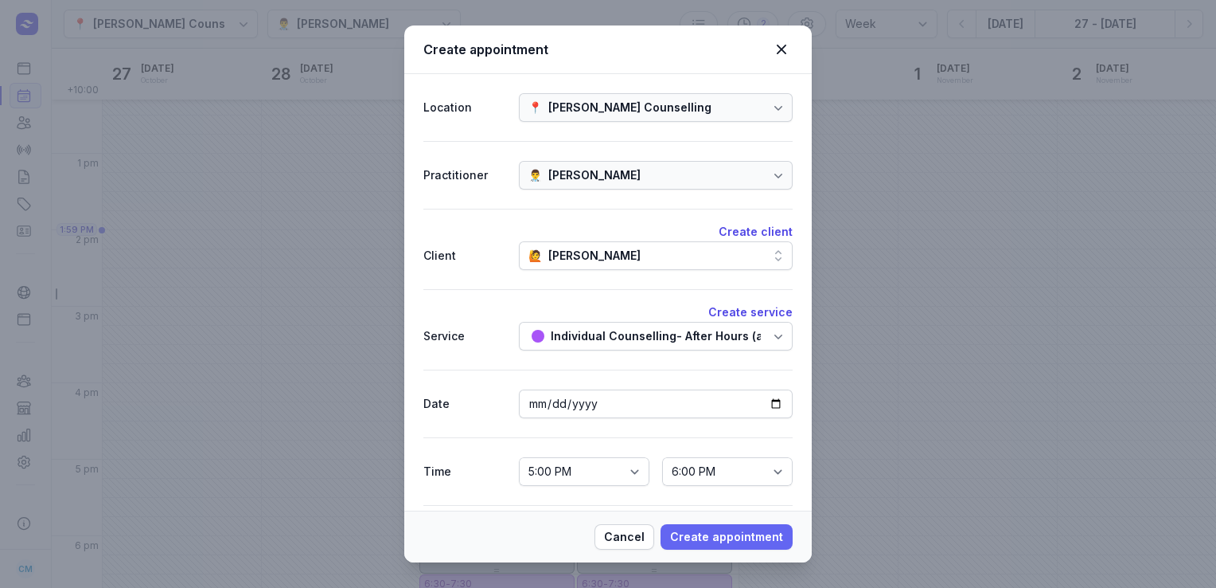
click at [687, 529] on span "Create appointment" at bounding box center [726, 536] width 113 height 19
select select
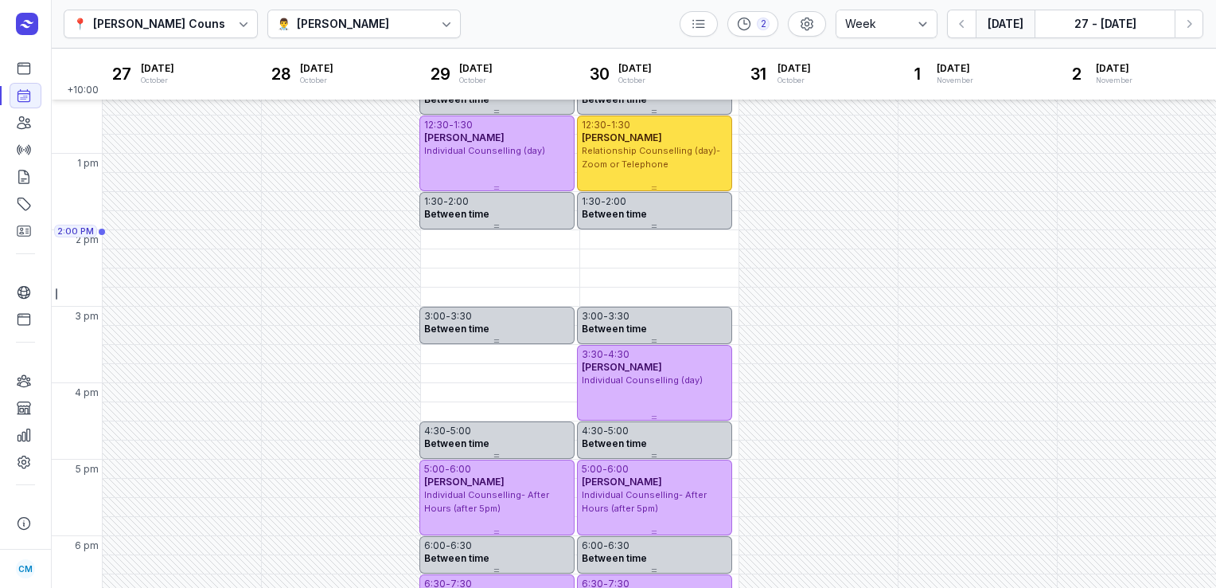
click at [991, 35] on button "[DATE]" at bounding box center [1005, 24] width 59 height 29
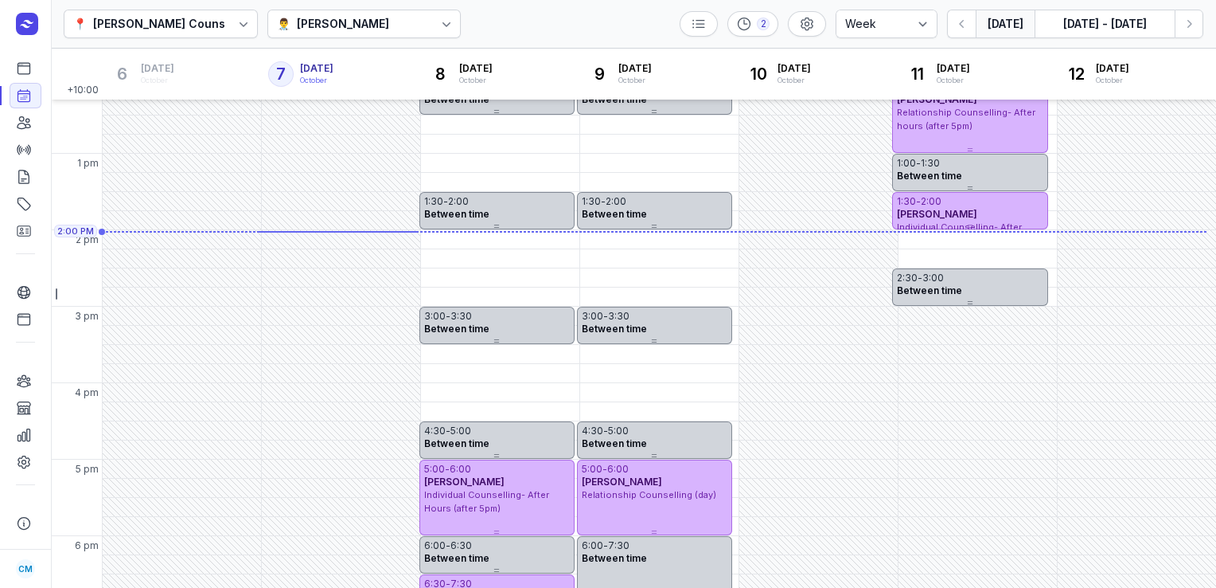
click at [375, 19] on div "👨‍⚕️ [PERSON_NAME]" at bounding box center [364, 24] width 194 height 29
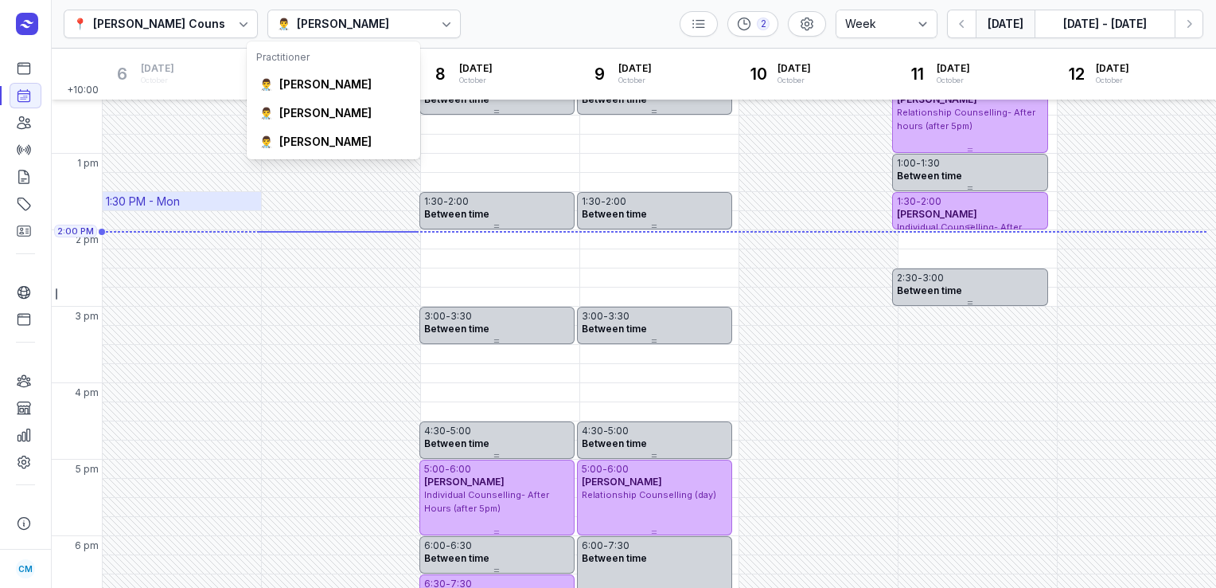
click at [206, 206] on div "1:30 PM - Mon" at bounding box center [182, 201] width 158 height 18
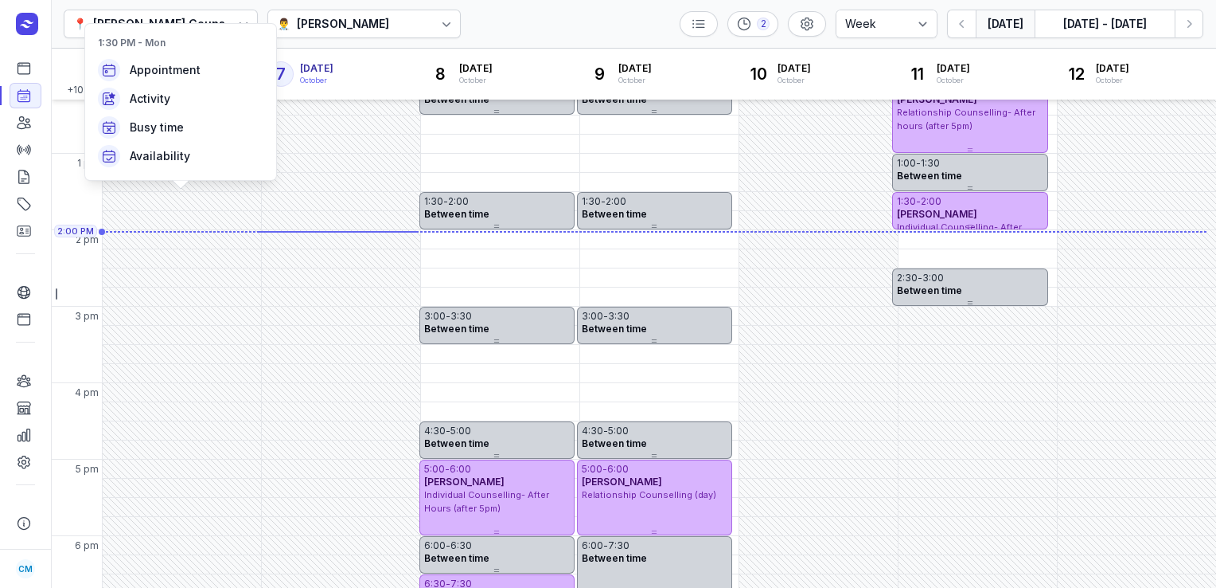
click at [520, 21] on div "📍 [PERSON_NAME] Counselling 👨‍⚕️ [PERSON_NAME] 2 Day 3 days Work week Week [DAT…" at bounding box center [633, 24] width 1165 height 49
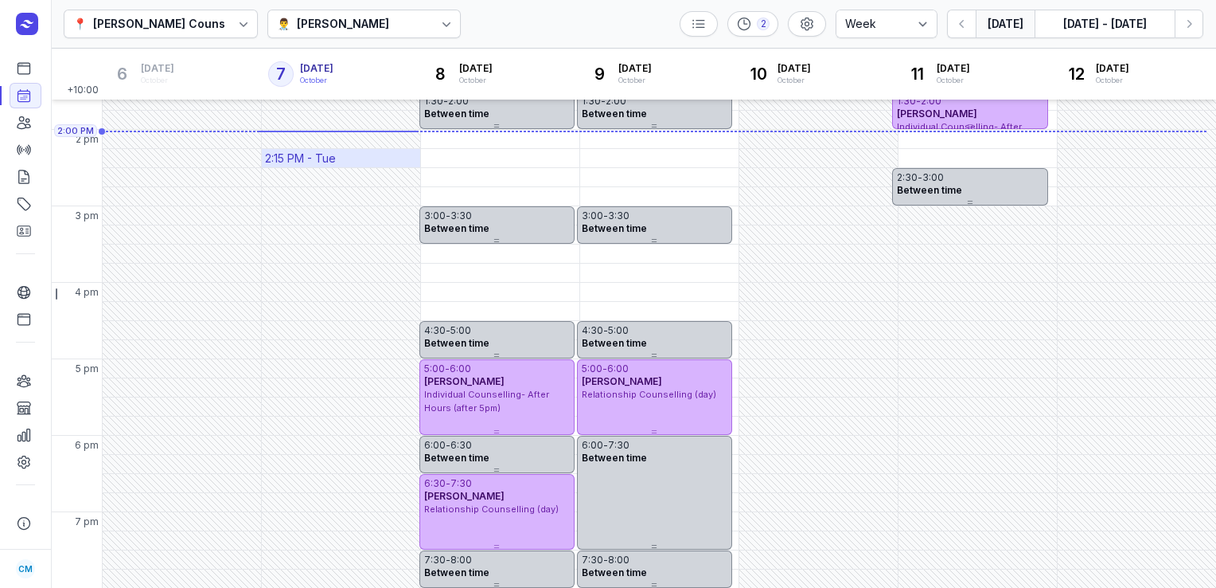
scroll to position [428, 0]
click at [1013, 29] on button "[DATE]" at bounding box center [1005, 24] width 59 height 29
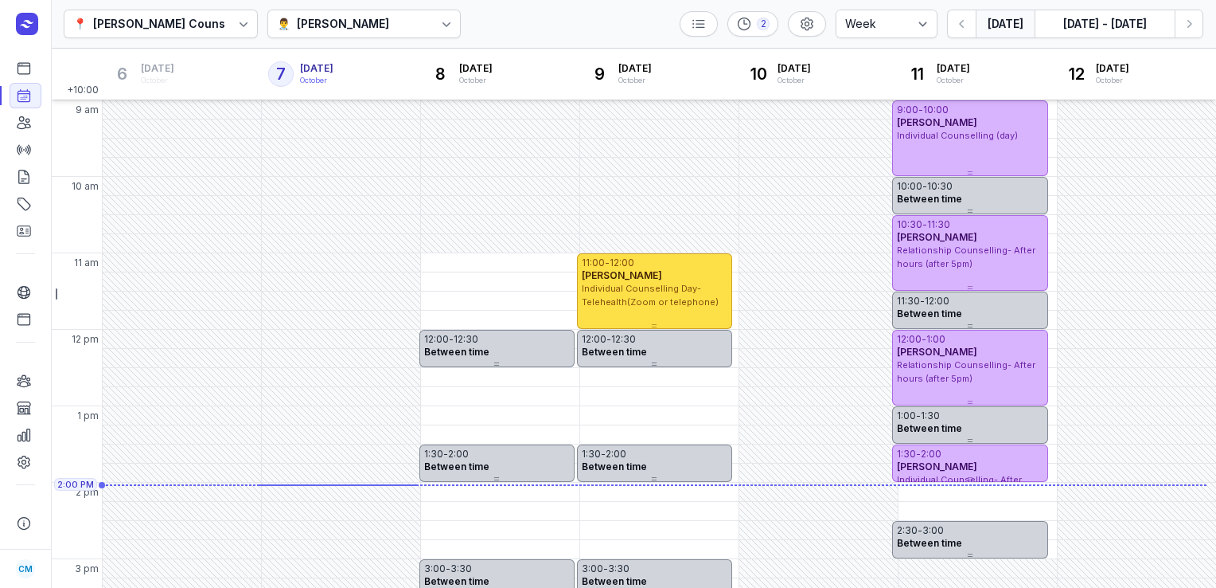
scroll to position [65, 0]
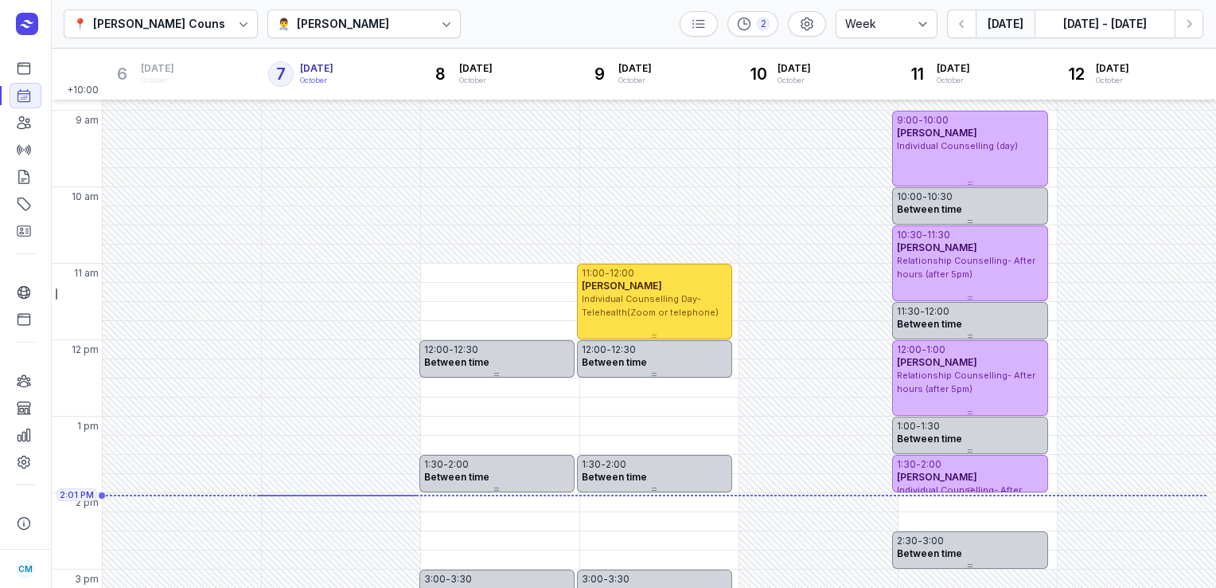
click at [365, 26] on div "👨‍⚕️ [PERSON_NAME]" at bounding box center [364, 24] width 194 height 29
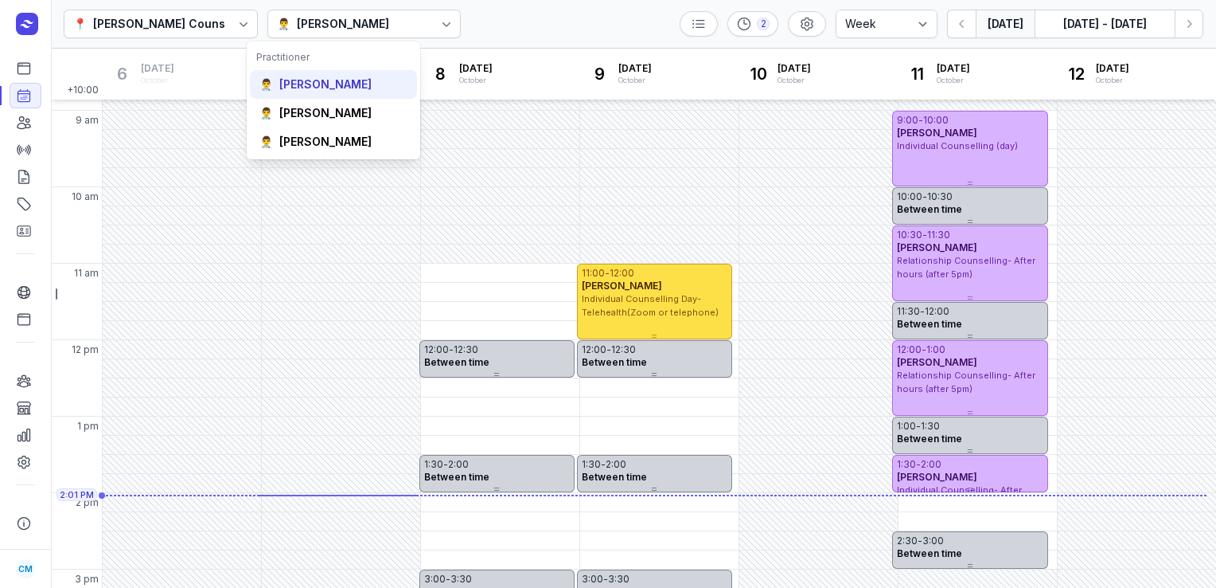
click at [327, 88] on div "[PERSON_NAME]" at bounding box center [325, 84] width 92 height 16
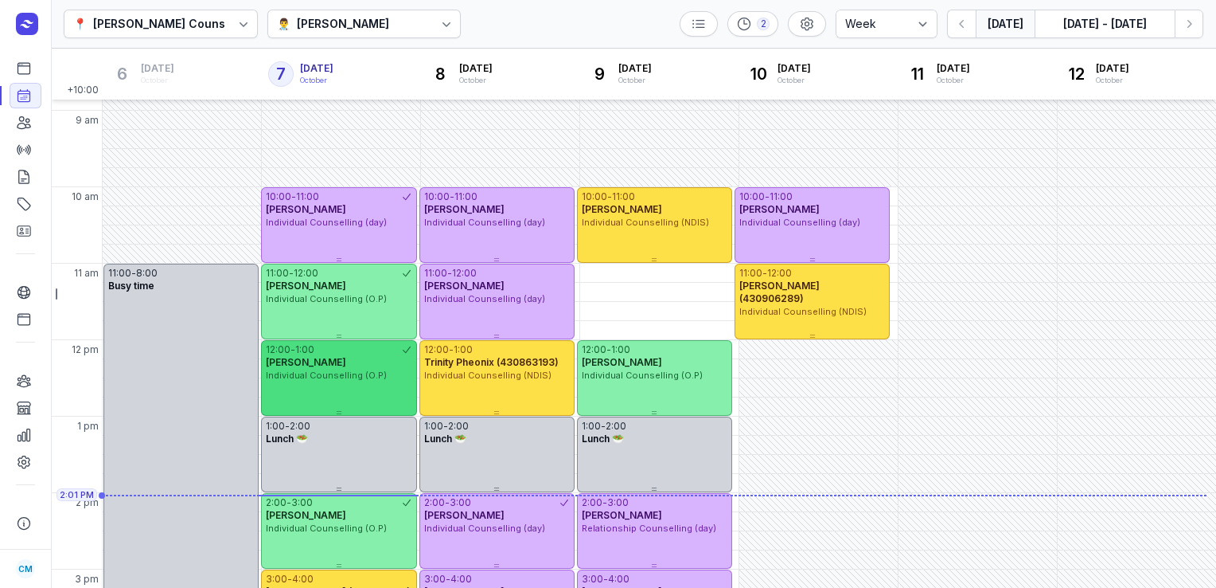
scroll to position [186, 0]
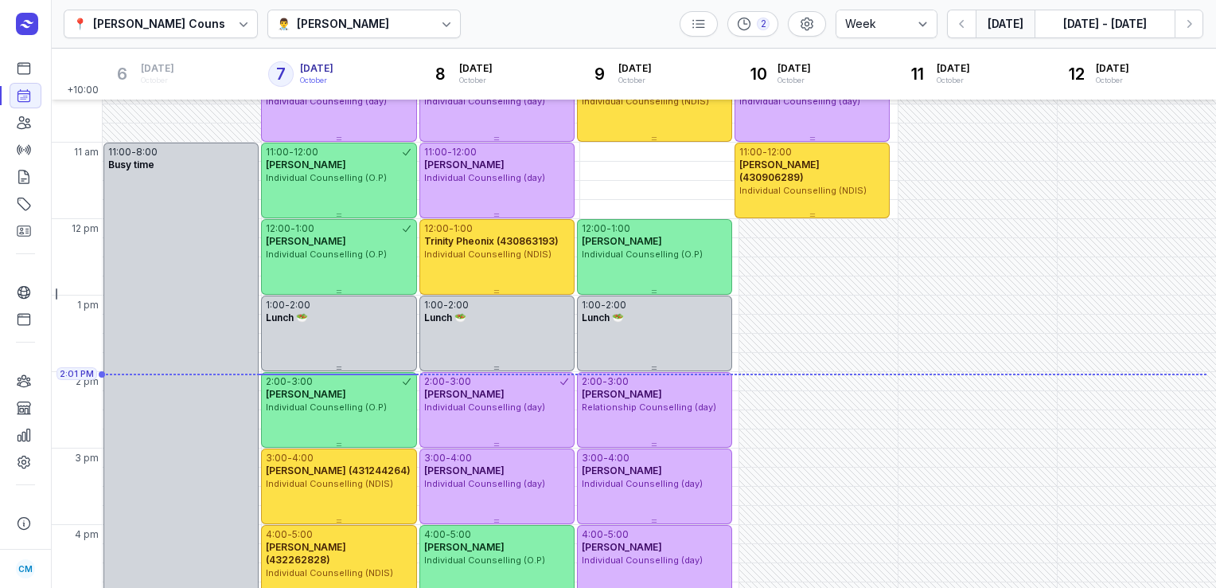
click at [374, 18] on div "[PERSON_NAME]" at bounding box center [343, 23] width 92 height 19
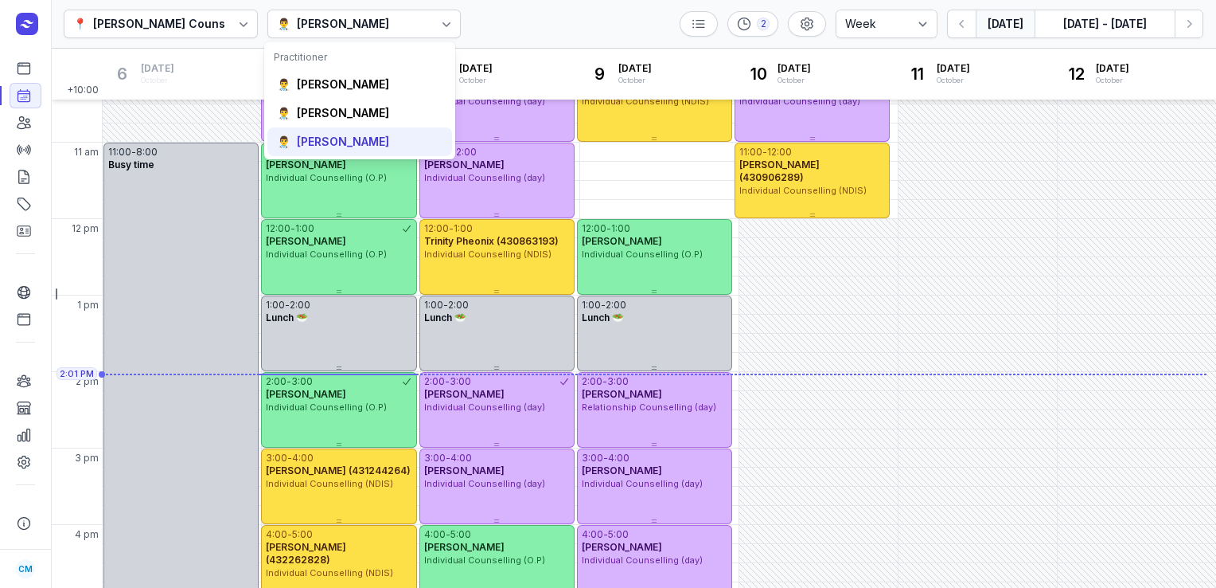
click at [322, 134] on div "[PERSON_NAME]" at bounding box center [343, 142] width 92 height 16
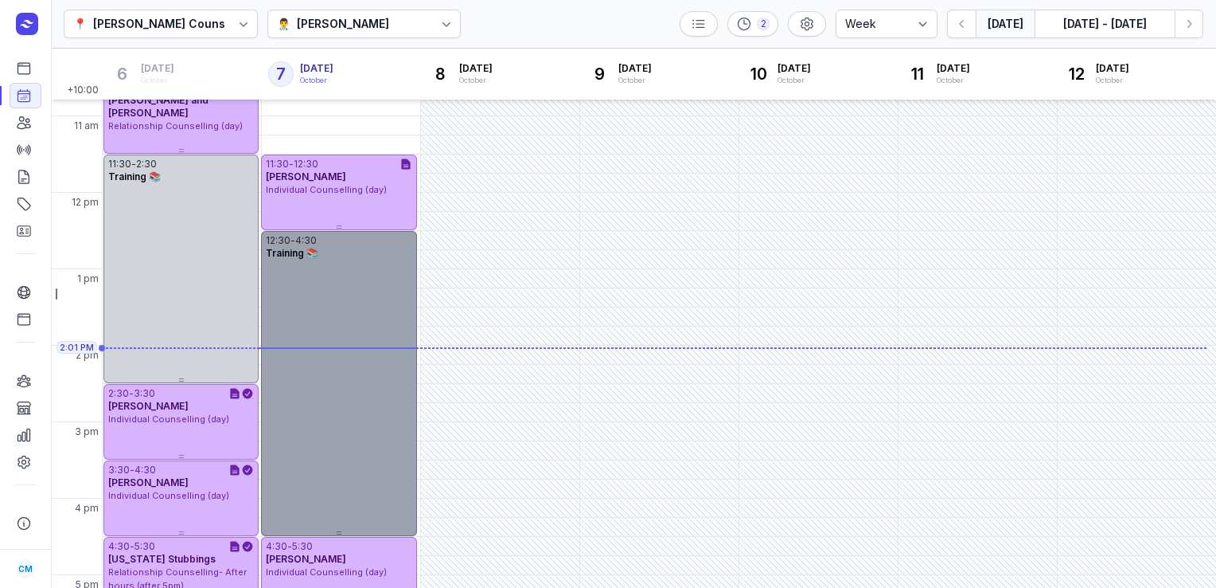
scroll to position [89, 0]
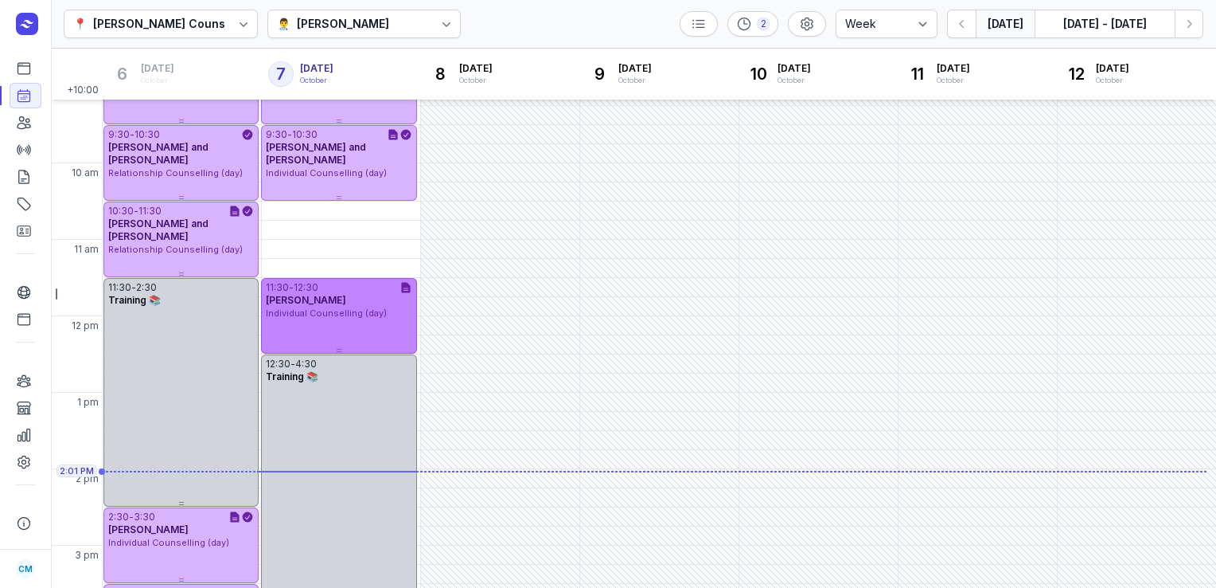
click at [312, 301] on span "[PERSON_NAME]" at bounding box center [306, 300] width 80 height 12
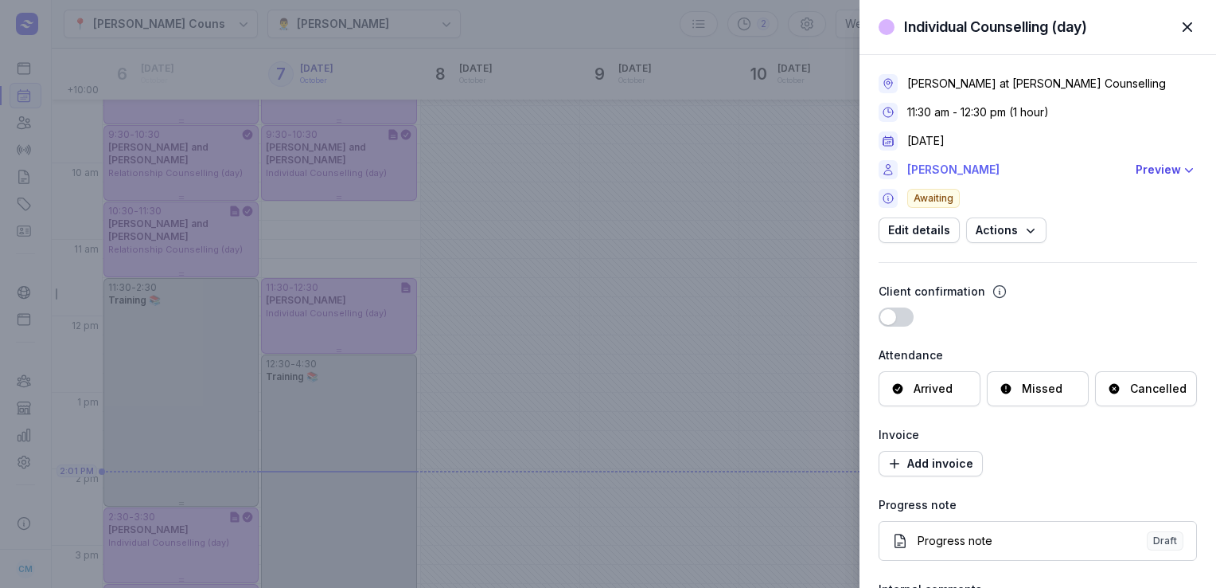
click at [951, 170] on link "[PERSON_NAME]" at bounding box center [1017, 169] width 219 height 19
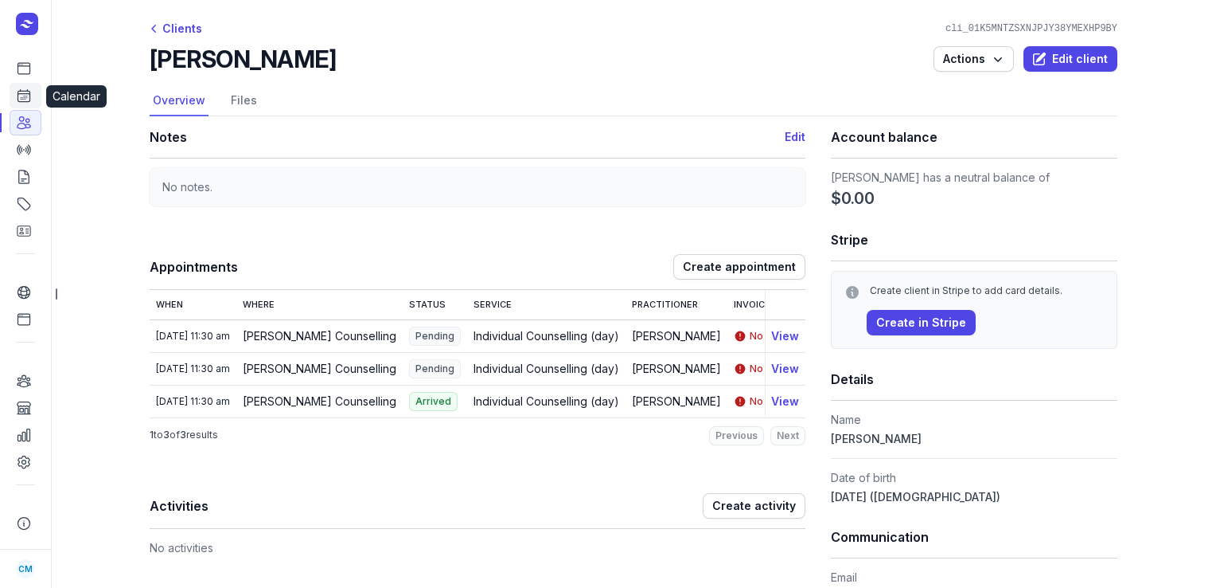
click at [28, 101] on icon at bounding box center [24, 96] width 16 height 16
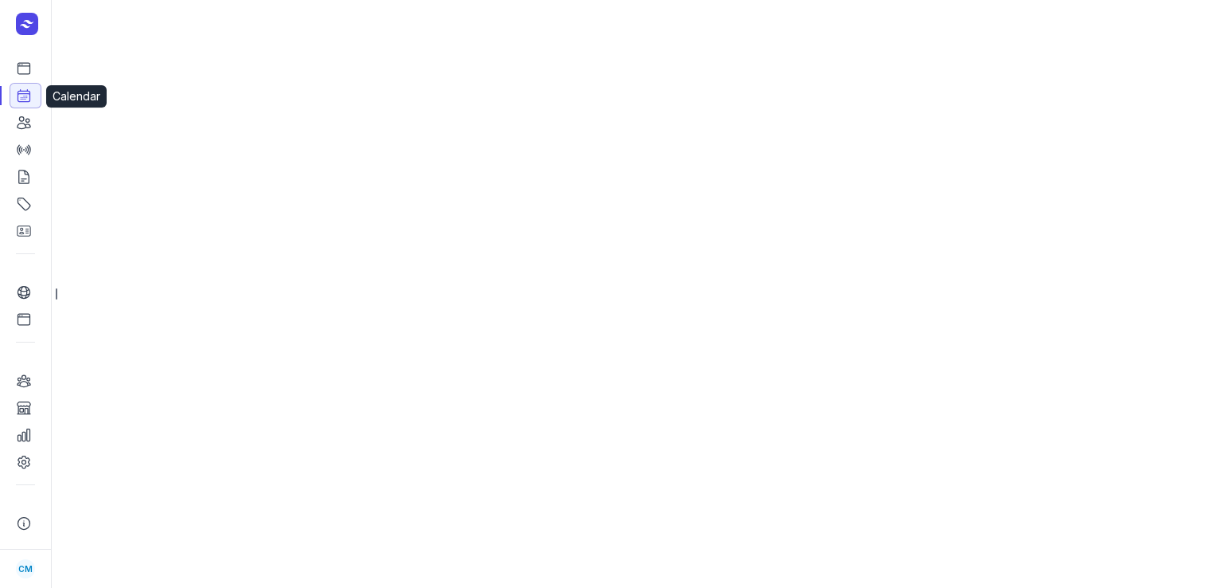
select select "week"
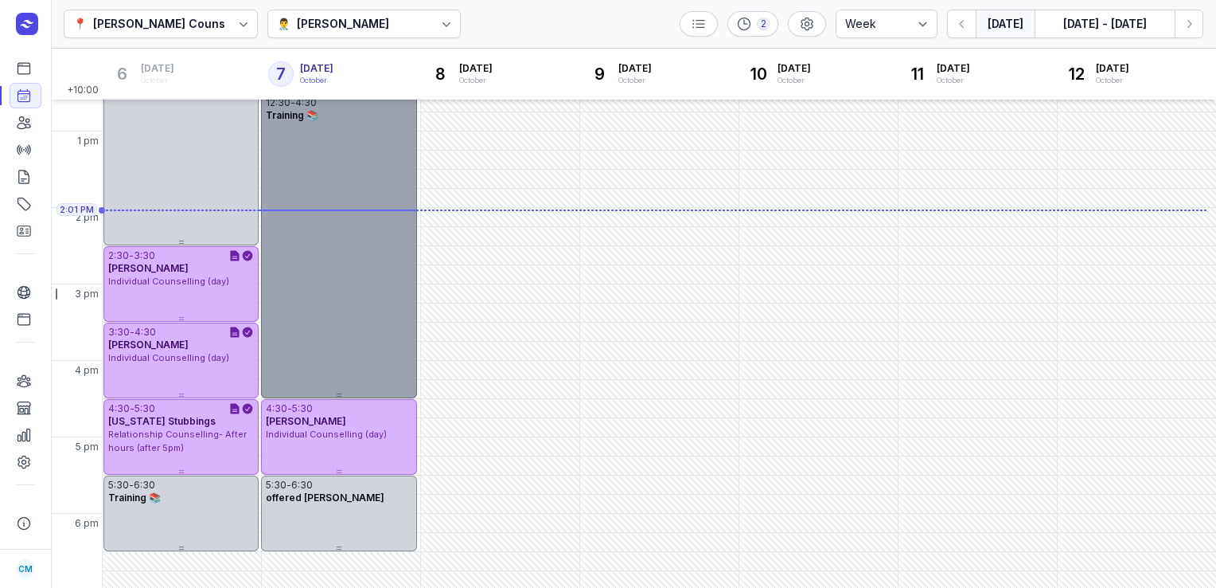
scroll to position [353, 0]
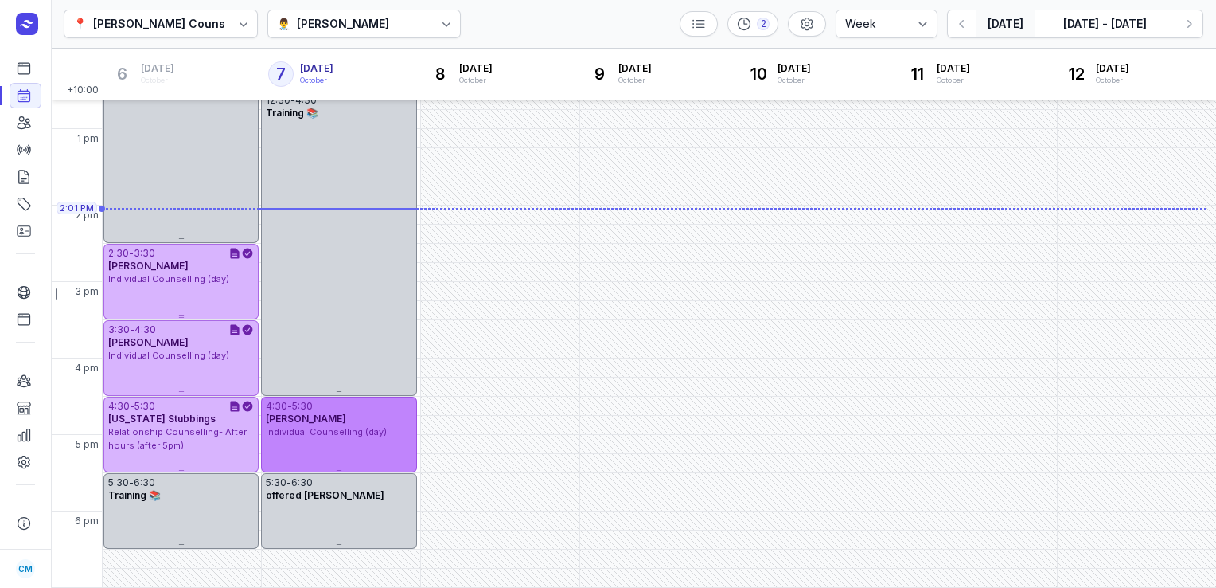
click at [327, 428] on span "Individual Counselling (day)" at bounding box center [326, 431] width 121 height 11
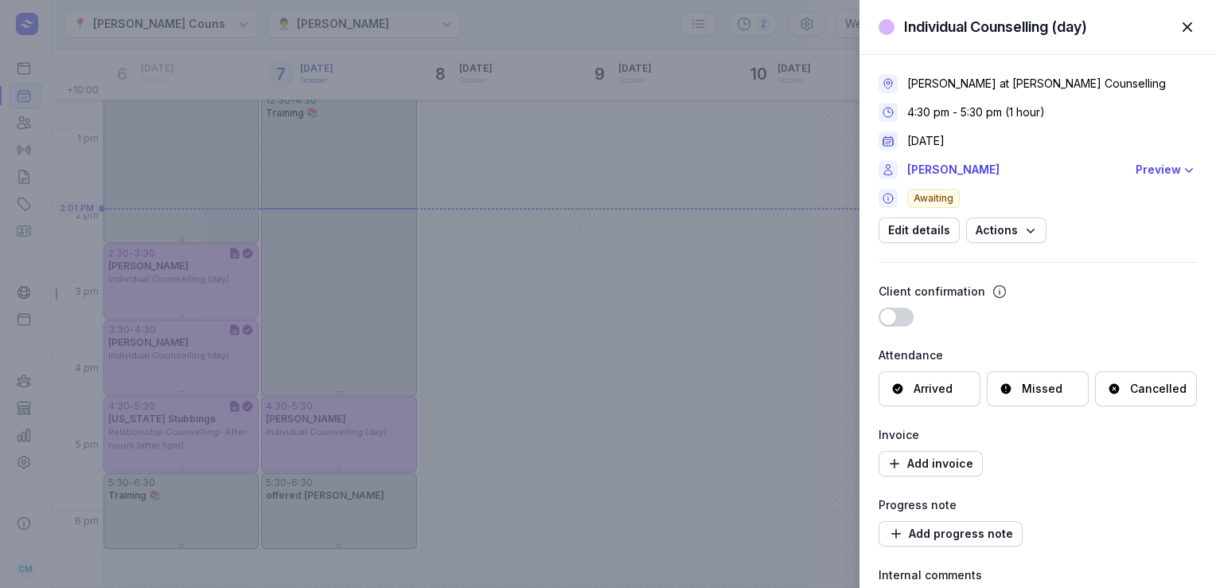
click at [25, 119] on div "Individual Counselling (day) Close panel [PERSON_NAME] at [PERSON_NAME] Counsel…" at bounding box center [608, 294] width 1216 height 588
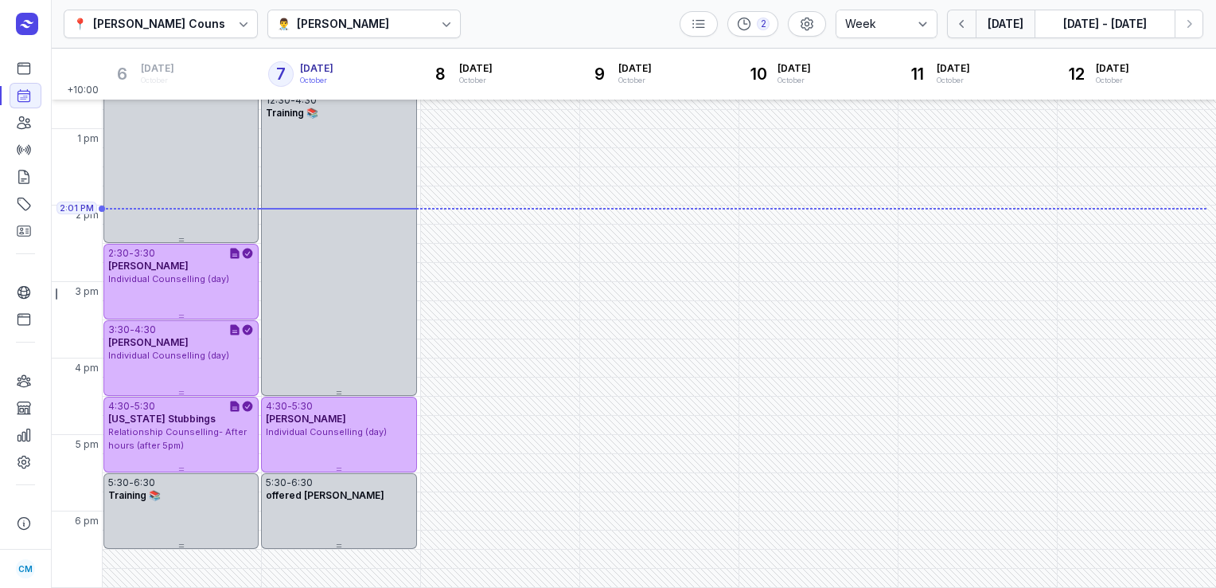
click at [956, 26] on icon "button" at bounding box center [963, 24] width 16 height 16
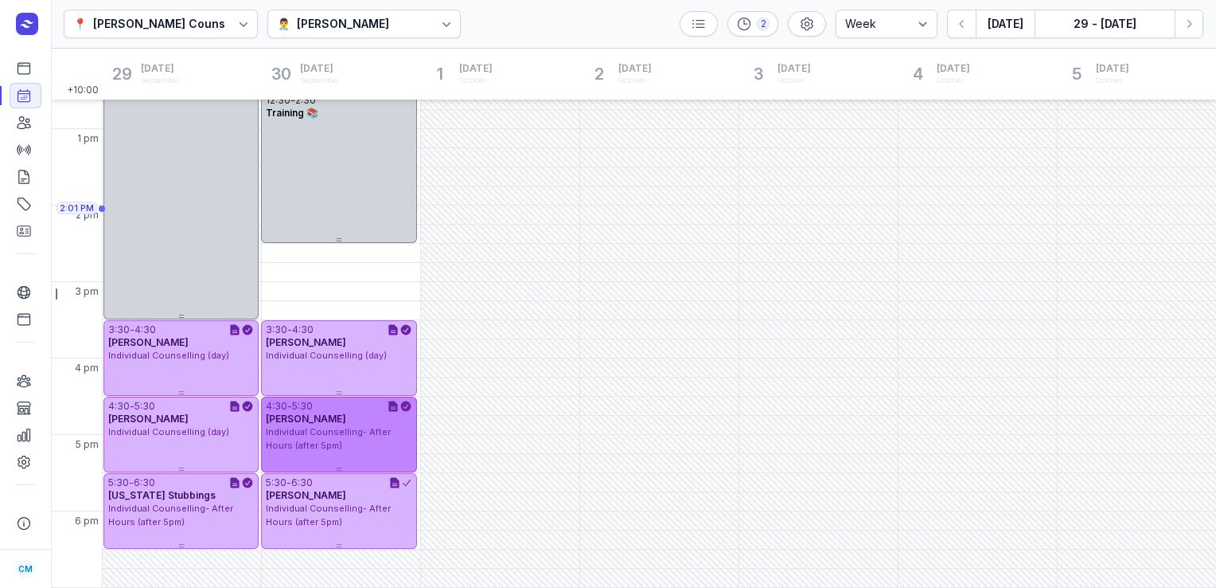
click at [329, 442] on div "Individual Counselling- After Hours (after 5pm)" at bounding box center [339, 438] width 146 height 26
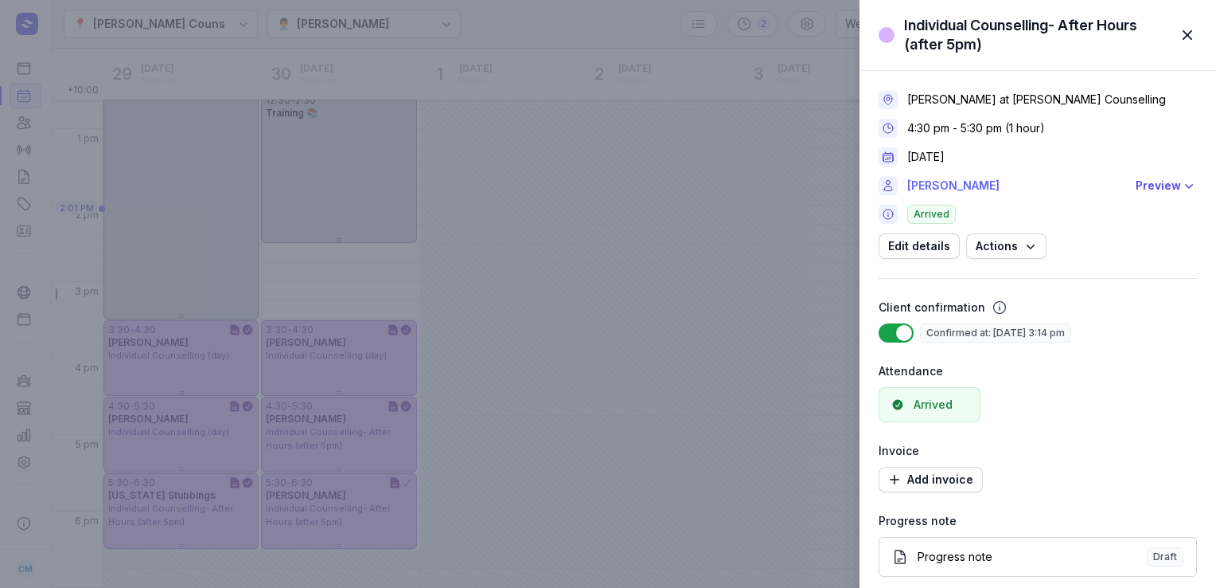
click at [955, 178] on link "[PERSON_NAME]" at bounding box center [1017, 185] width 219 height 19
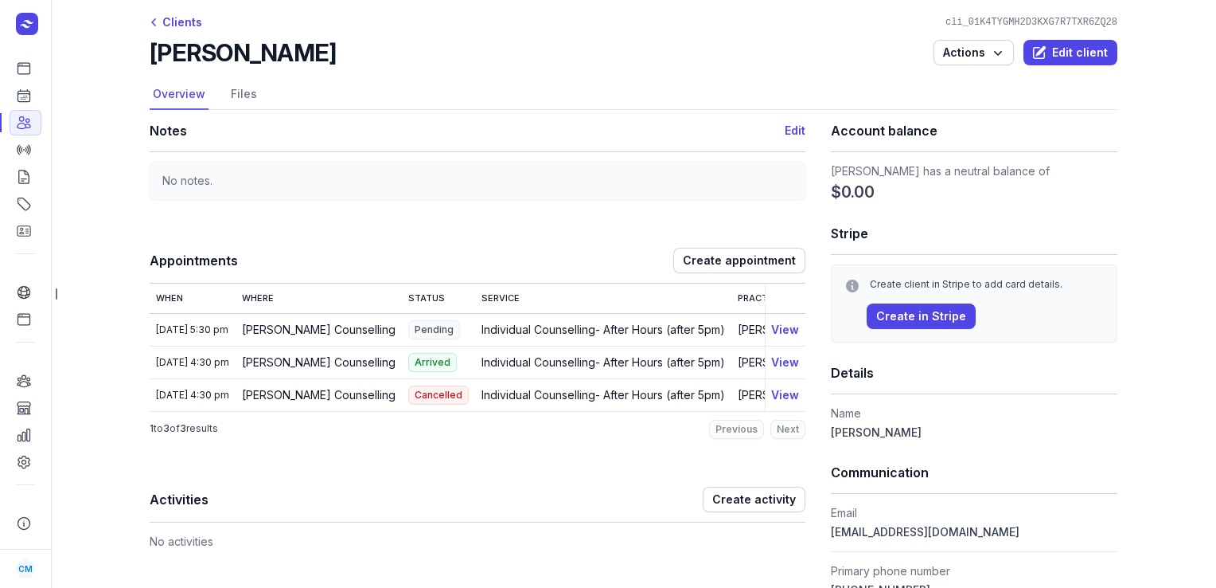
scroll to position [6, 0]
click at [25, 97] on icon at bounding box center [24, 96] width 16 height 16
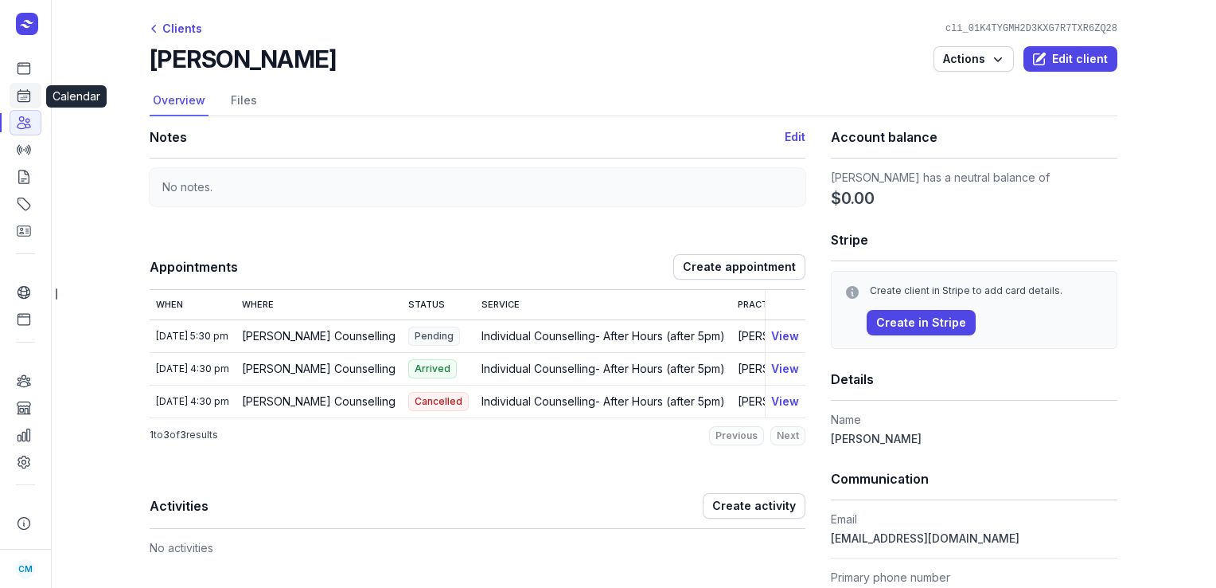
select select "week"
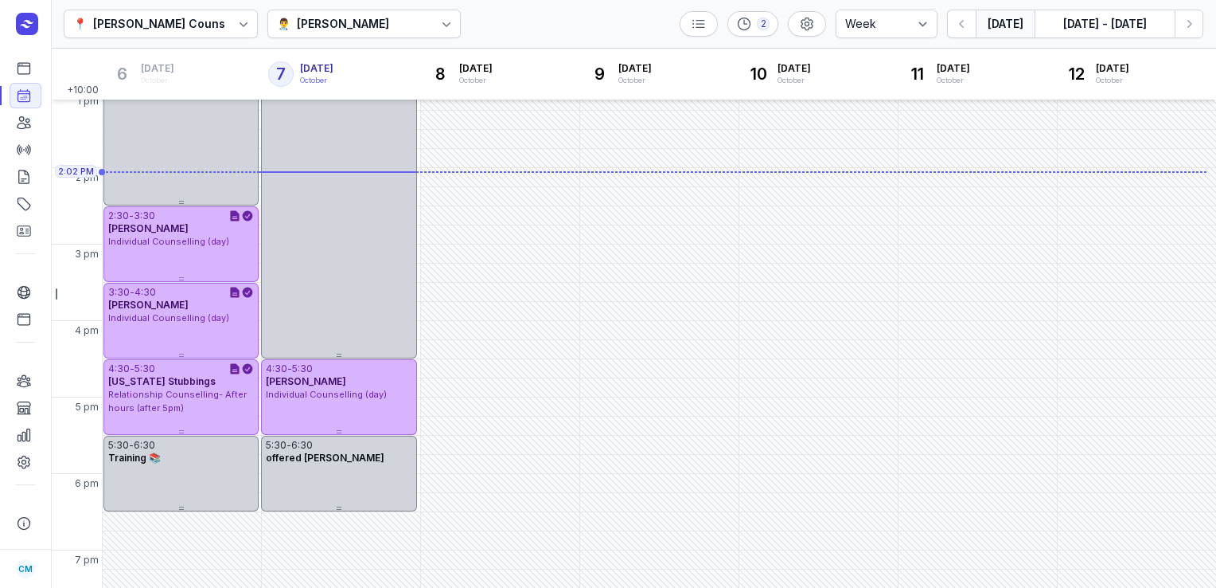
scroll to position [391, 0]
